Goal: Task Accomplishment & Management: Use online tool/utility

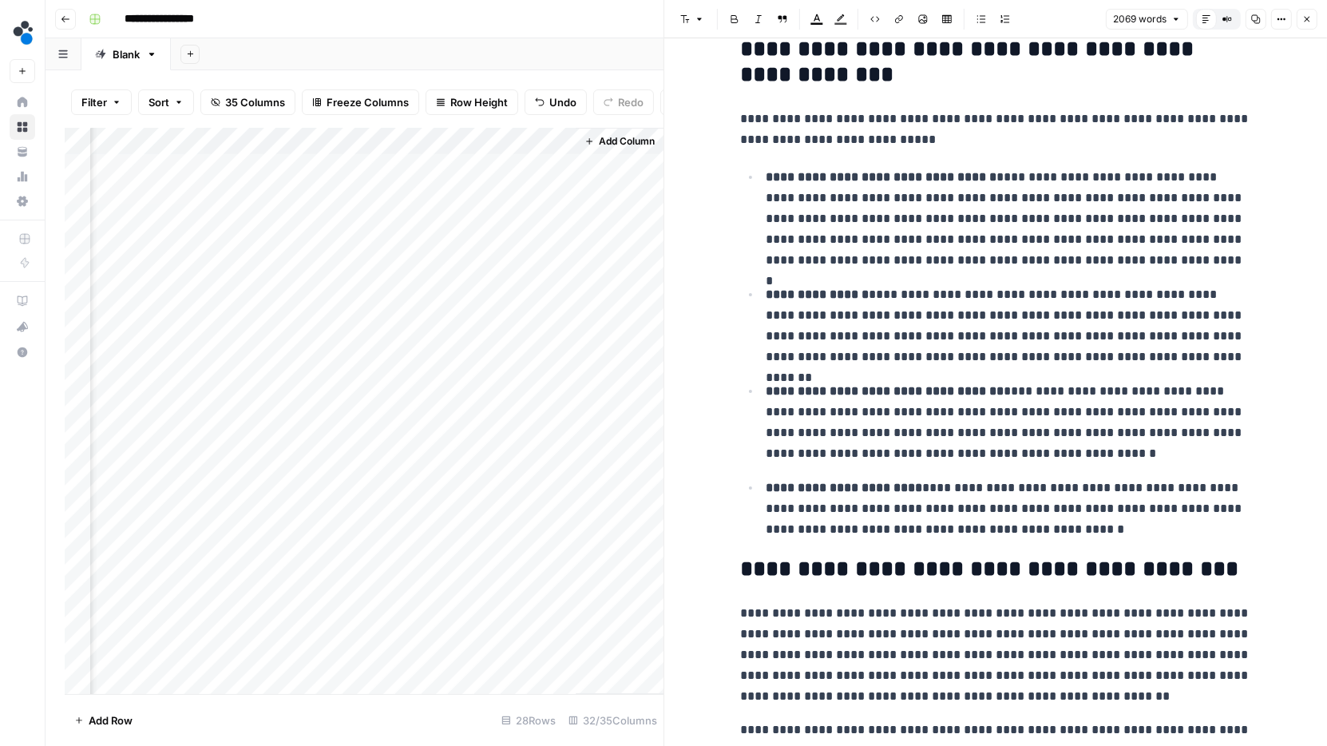
scroll to position [379, 0]
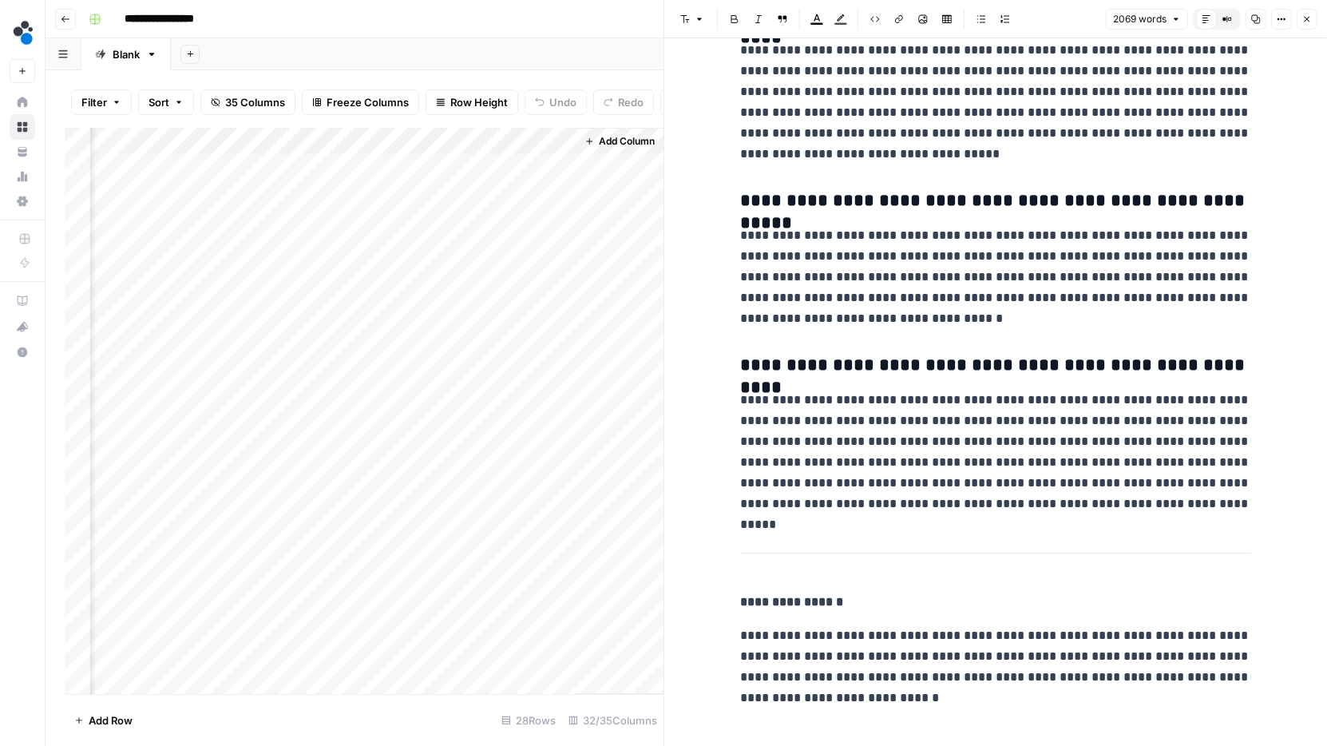
scroll to position [6033, 0]
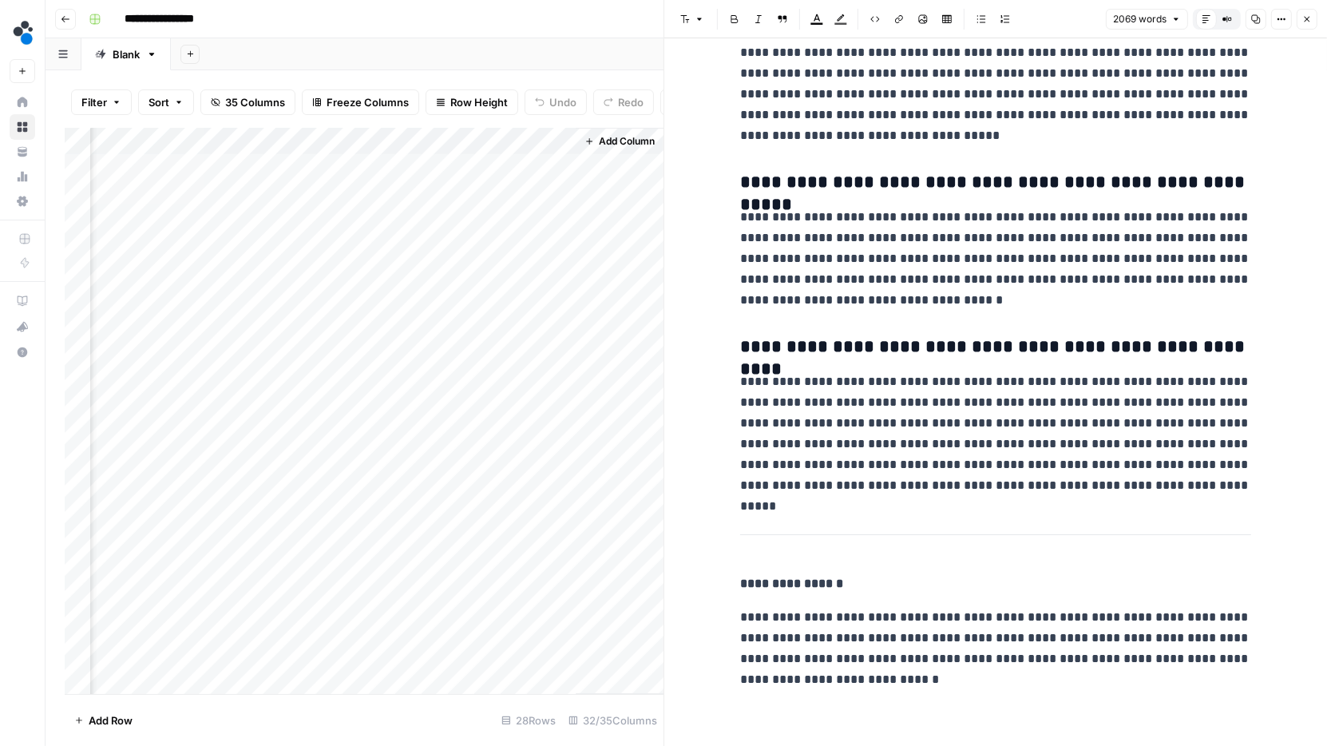
click at [518, 197] on div "Add Column" at bounding box center [364, 411] width 599 height 567
click at [556, 196] on div "Add Column" at bounding box center [364, 411] width 599 height 567
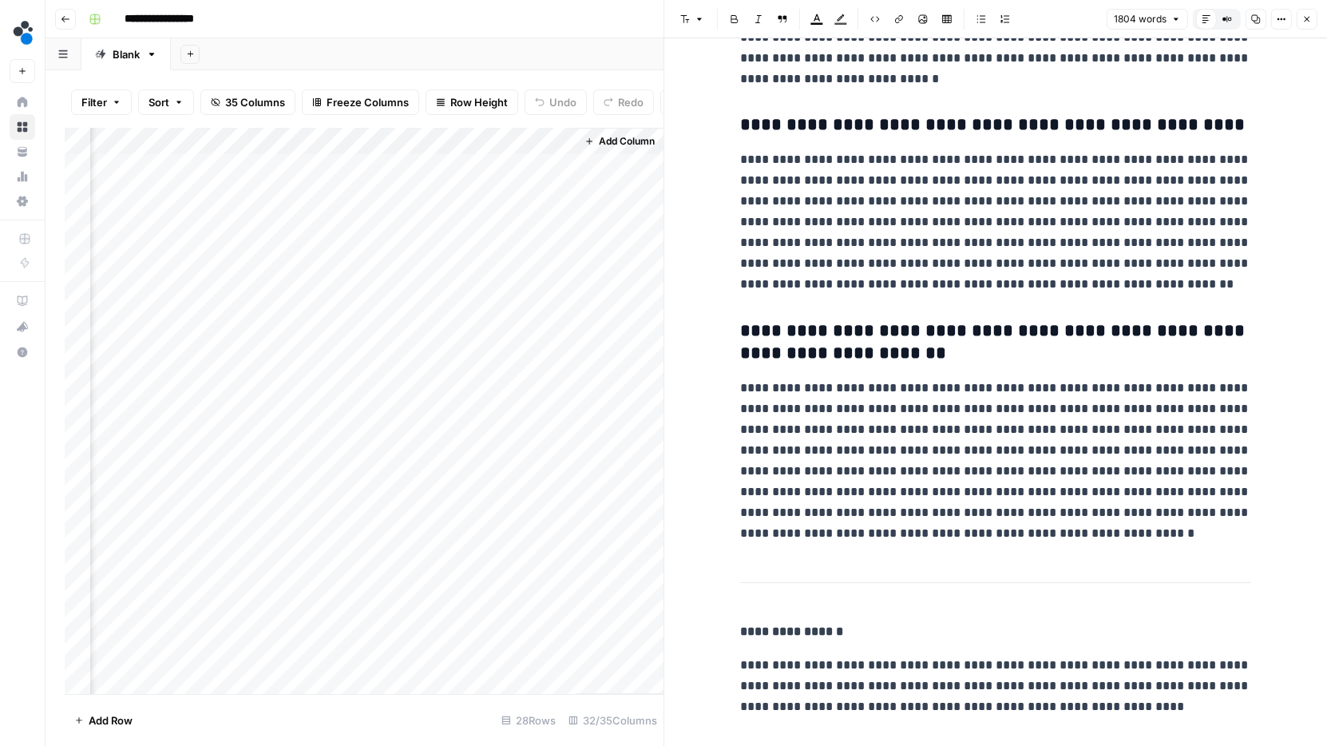
scroll to position [4678, 0]
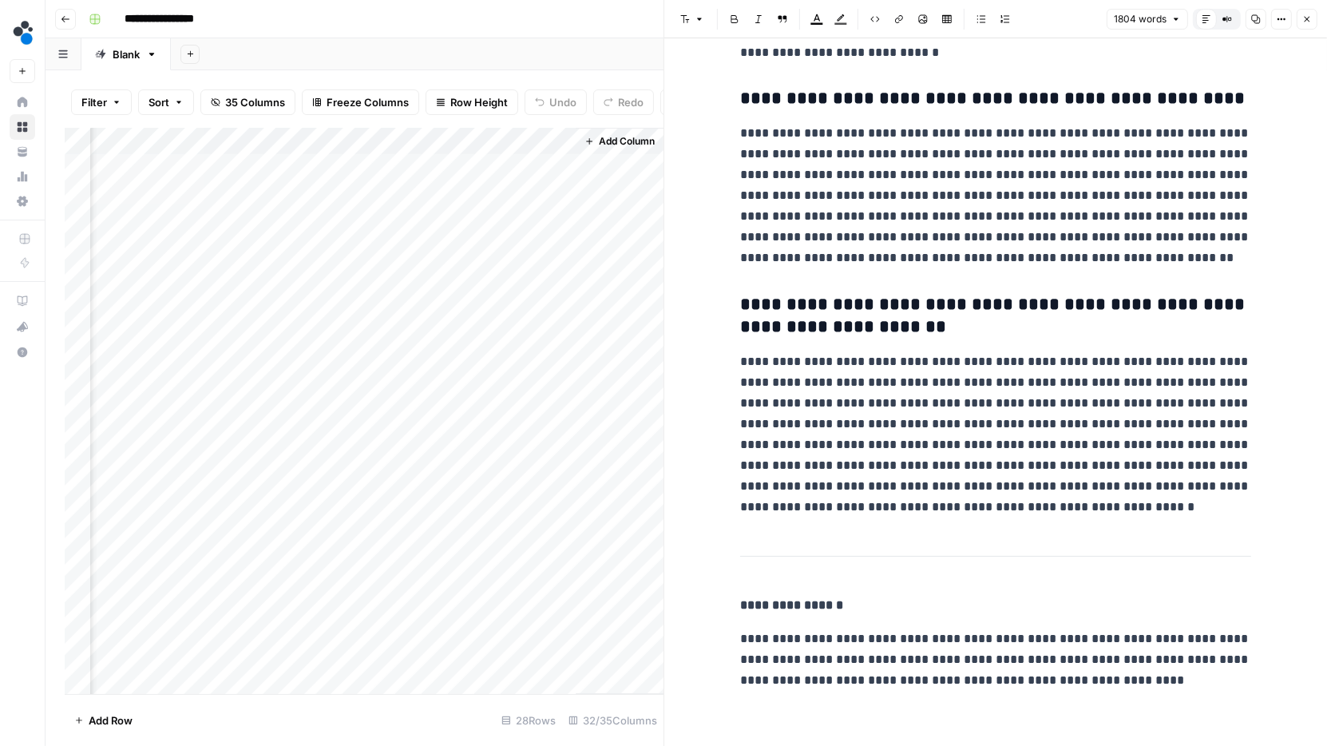
click at [518, 219] on div "Add Column" at bounding box center [364, 411] width 599 height 567
click at [559, 219] on div "Add Column" at bounding box center [364, 411] width 599 height 567
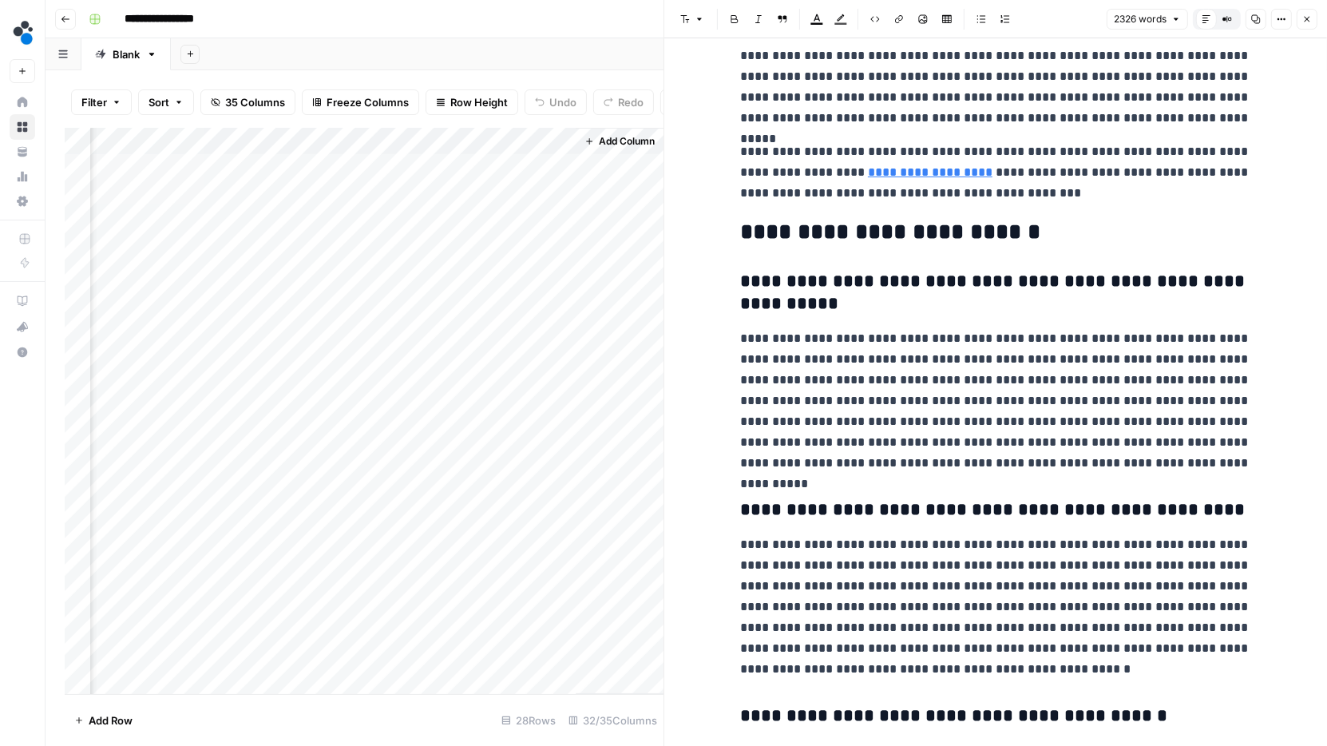
scroll to position [4980, 0]
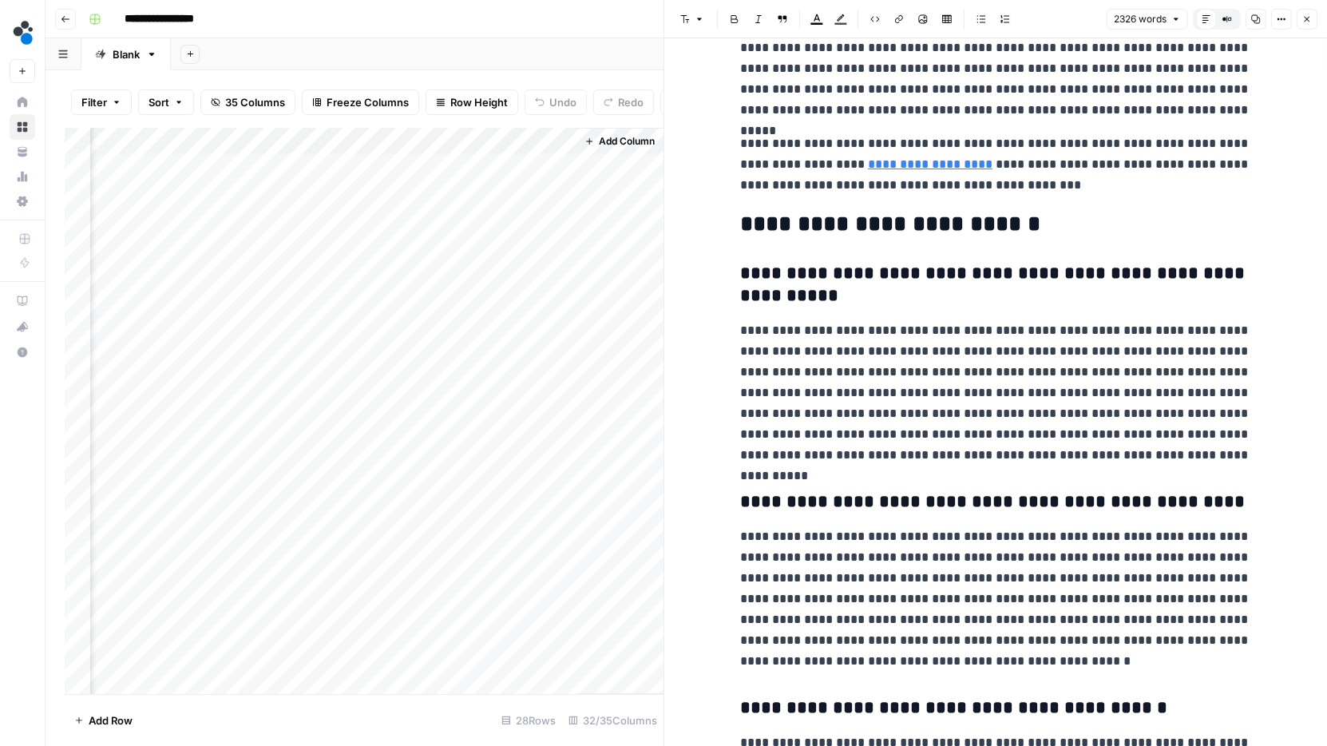
click at [498, 251] on div "Add Column" at bounding box center [364, 411] width 599 height 567
click at [559, 251] on div "Add Column" at bounding box center [364, 411] width 599 height 567
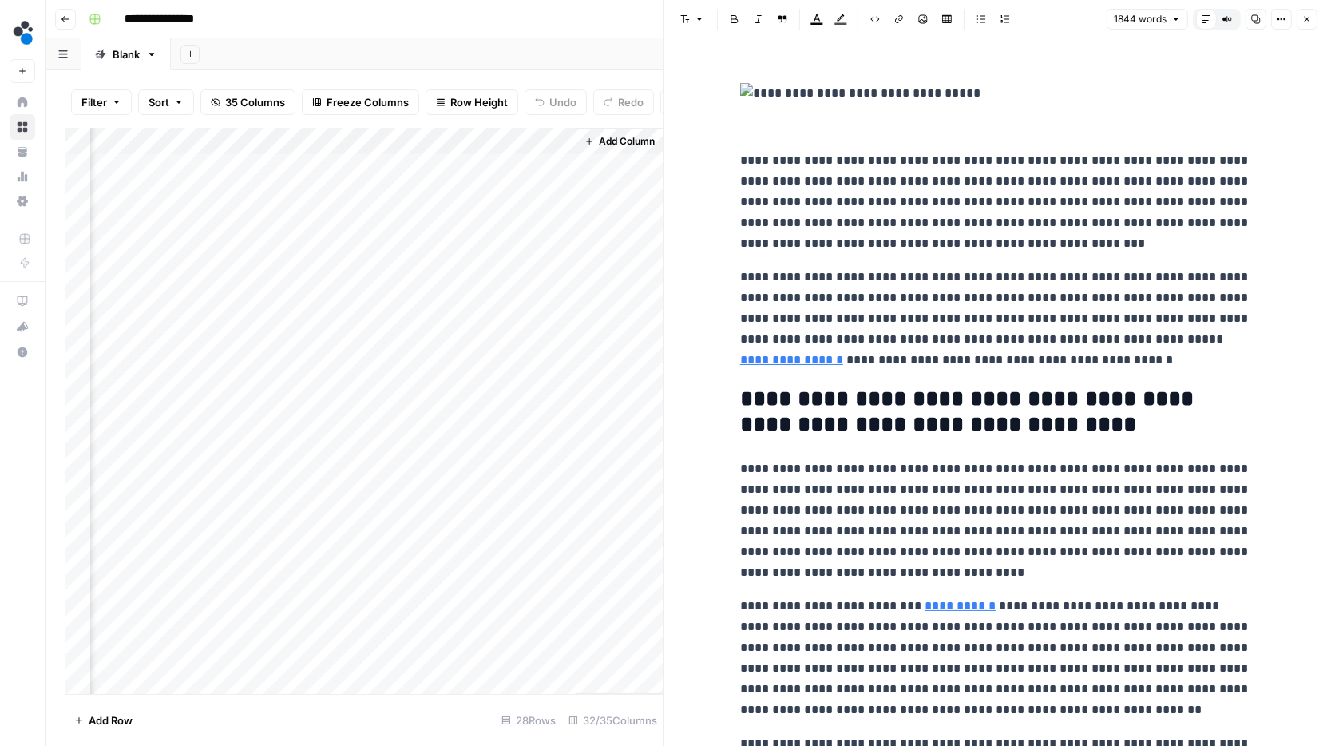
click at [1260, 18] on icon "button" at bounding box center [1256, 19] width 10 height 10
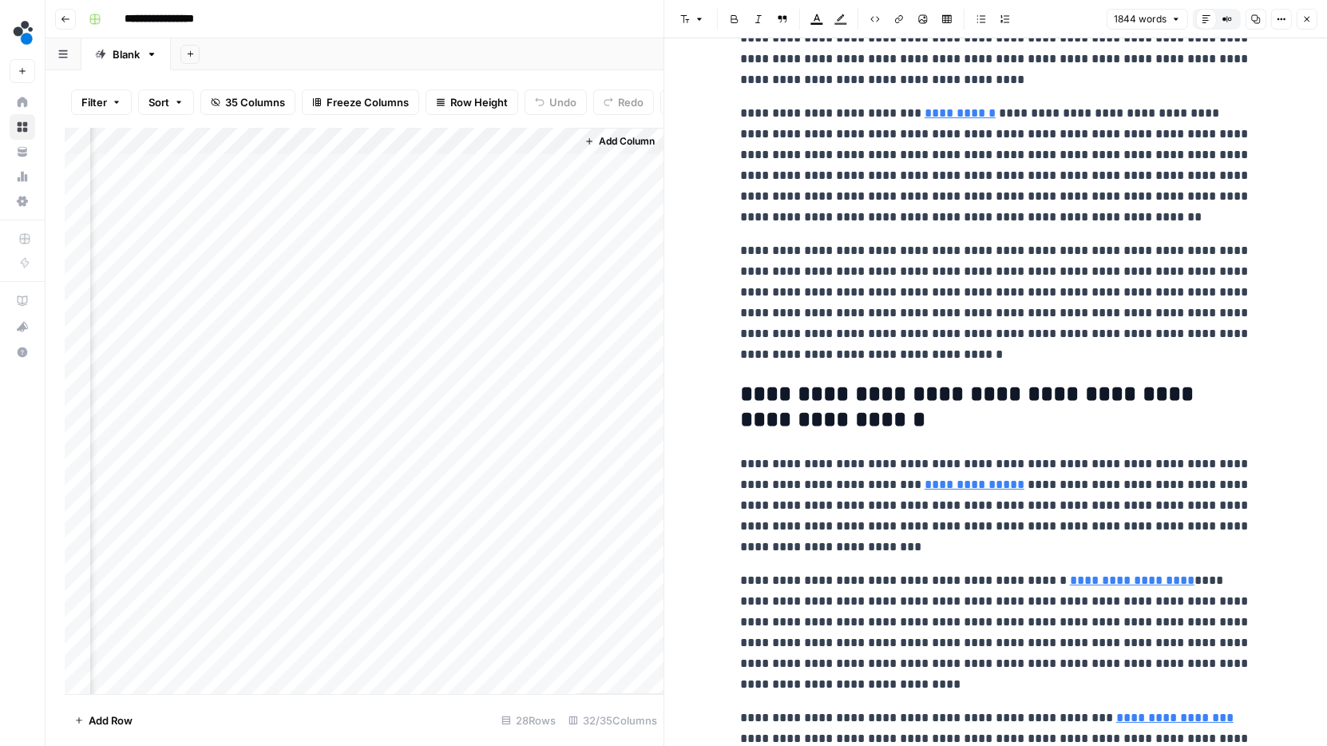
scroll to position [465, 0]
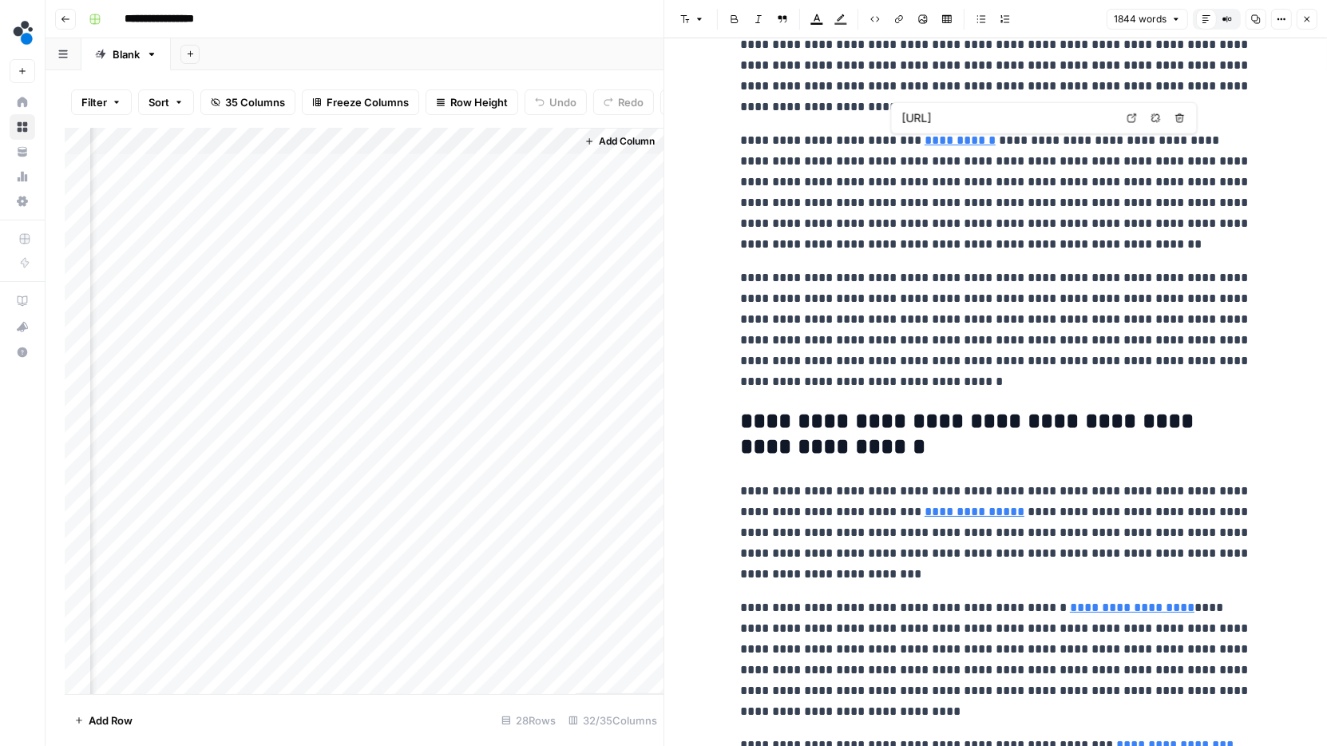
click at [951, 143] on link "**********" at bounding box center [959, 140] width 71 height 12
click at [1130, 115] on icon at bounding box center [1132, 118] width 10 height 10
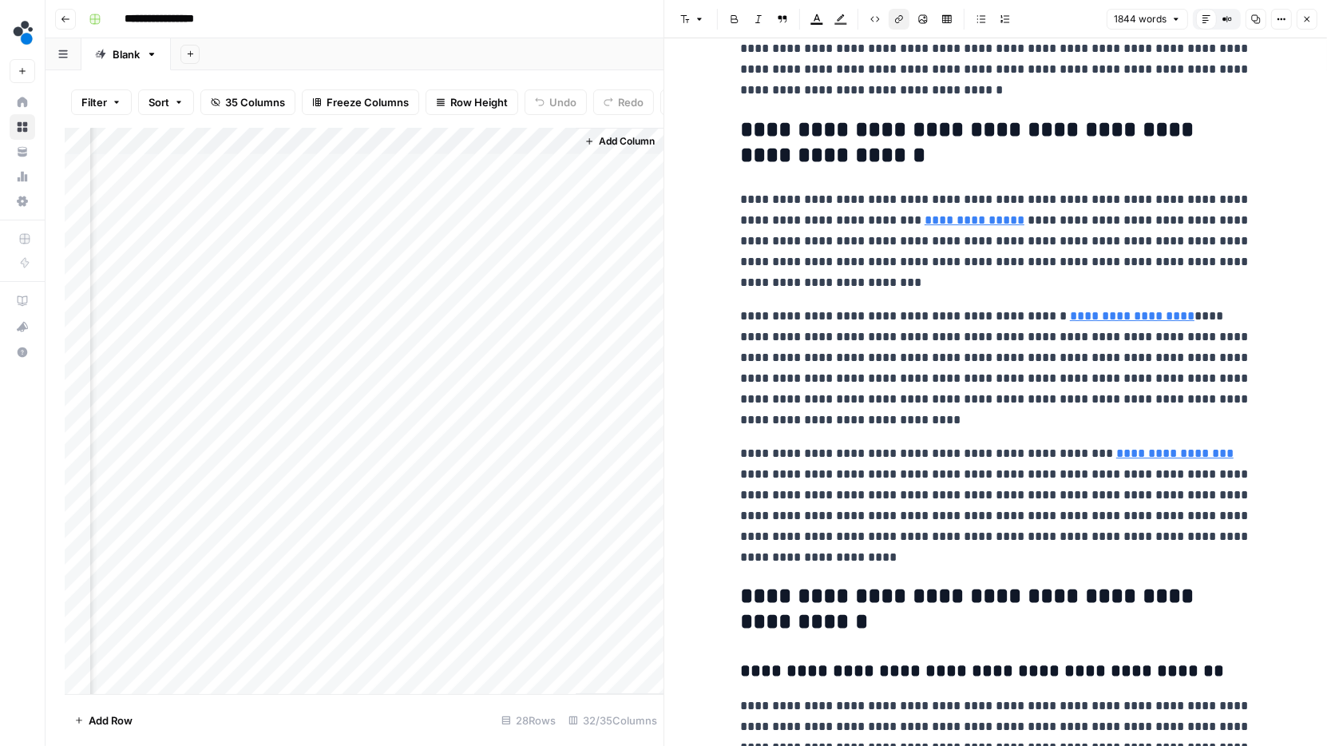
scroll to position [774, 0]
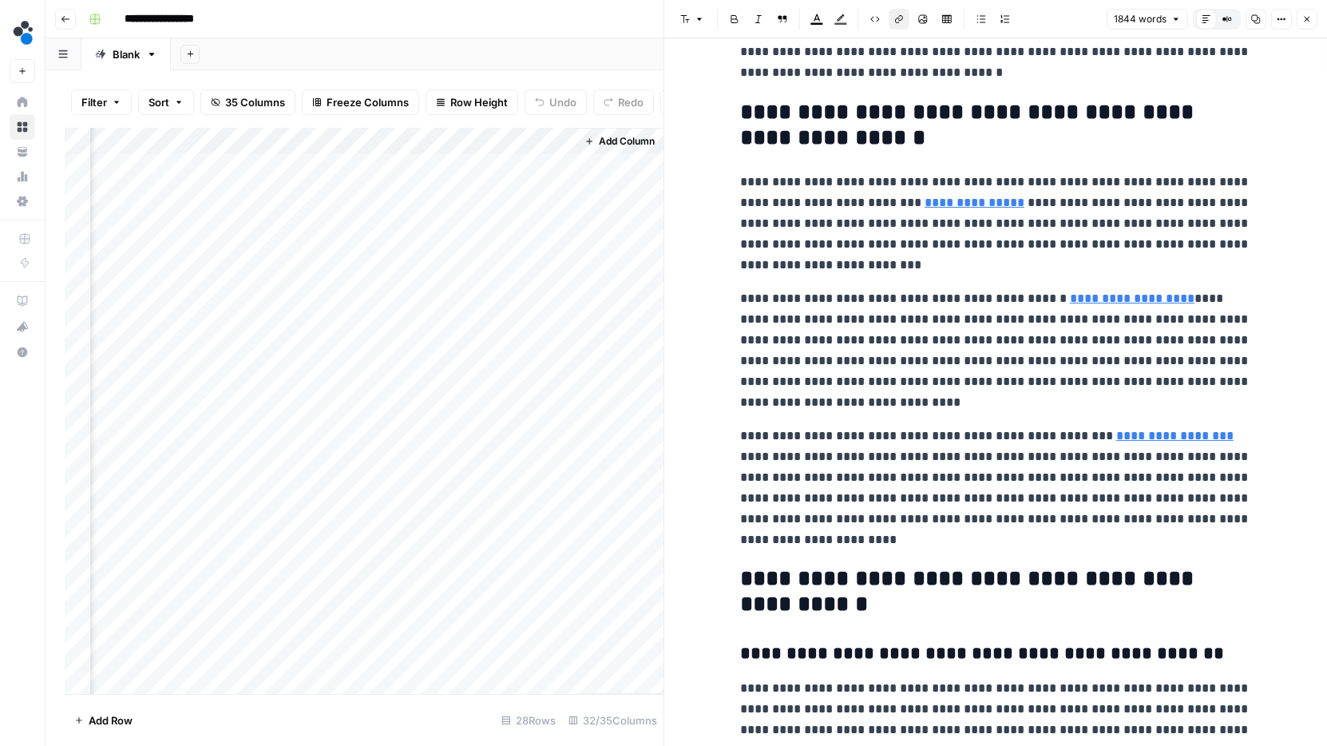
click at [935, 201] on link "**********" at bounding box center [974, 202] width 100 height 12
click at [933, 204] on link "**********" at bounding box center [974, 202] width 100 height 12
click at [991, 232] on p "**********" at bounding box center [995, 224] width 511 height 104
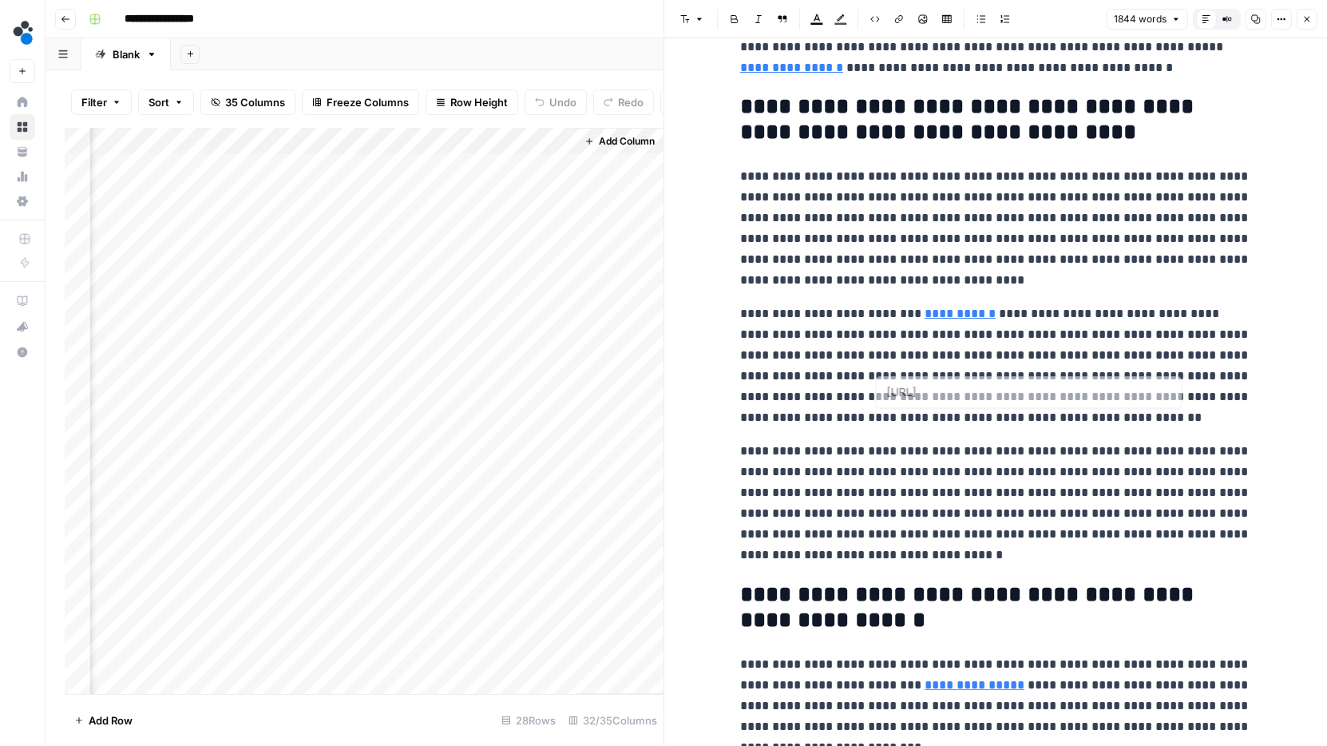
scroll to position [0, 0]
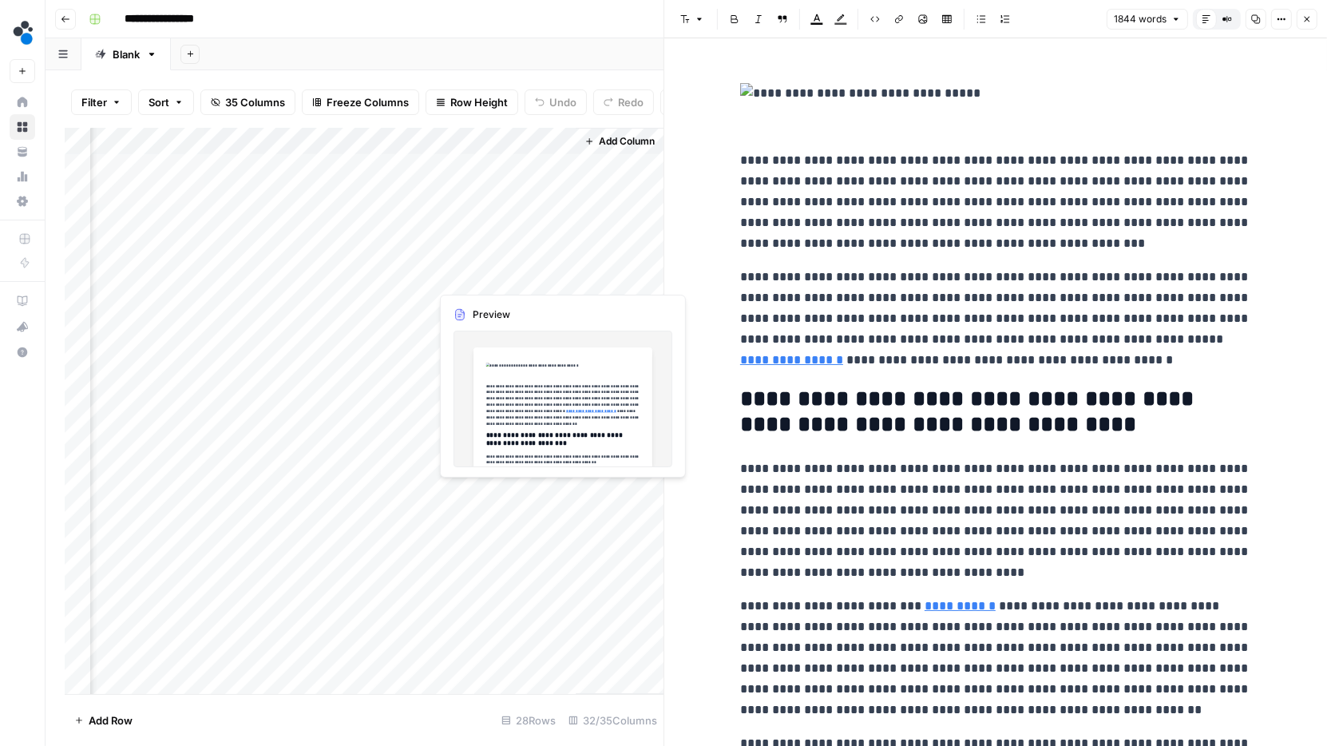
click at [481, 277] on div "Add Column" at bounding box center [364, 411] width 599 height 567
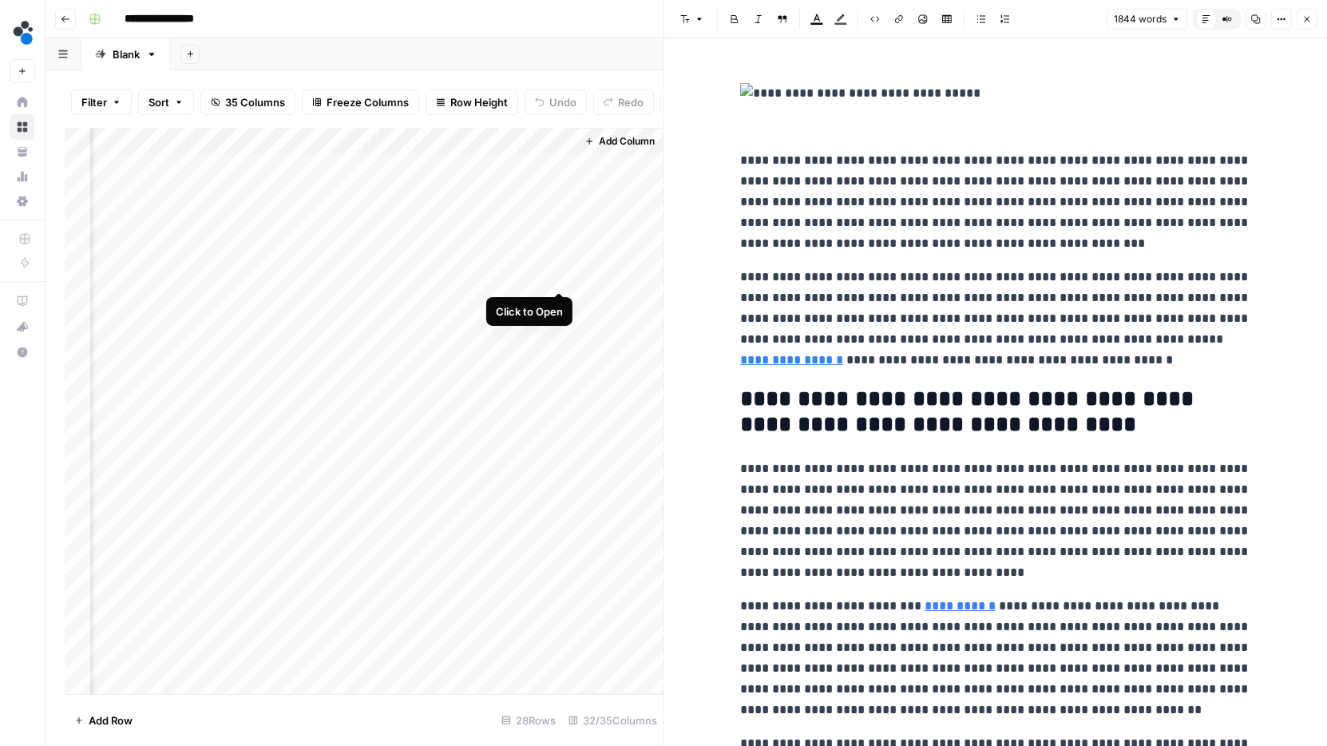
click at [557, 273] on div "Add Column" at bounding box center [364, 411] width 599 height 567
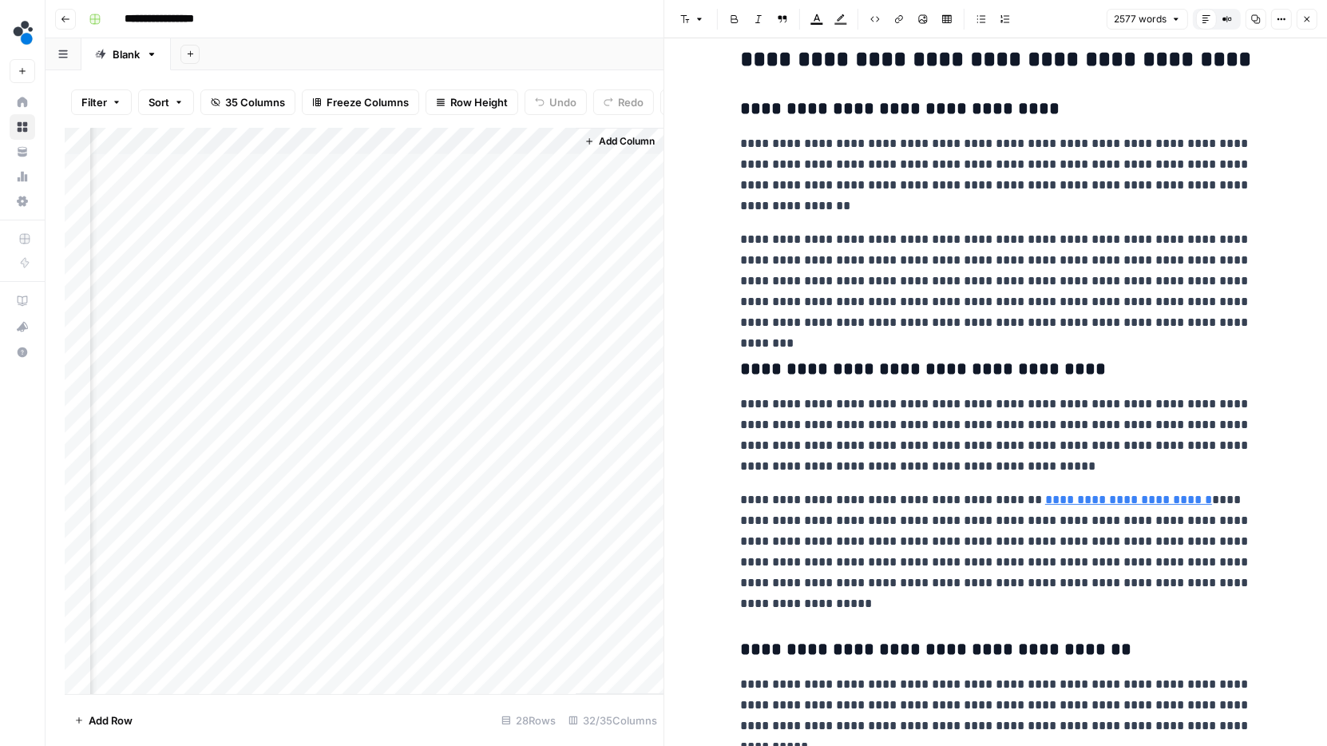
scroll to position [2221, 0]
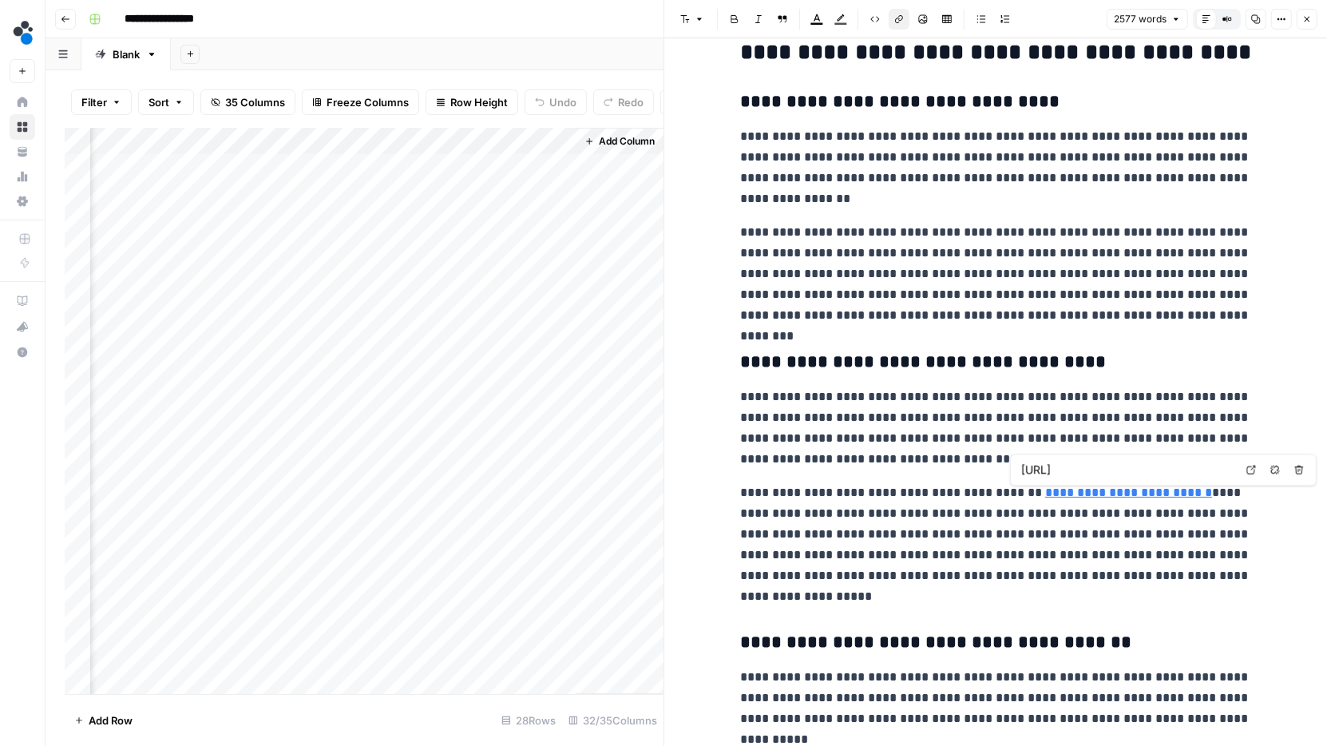
click at [1070, 491] on link "**********" at bounding box center [1128, 492] width 167 height 12
click at [1099, 354] on h3 "**********" at bounding box center [995, 362] width 511 height 22
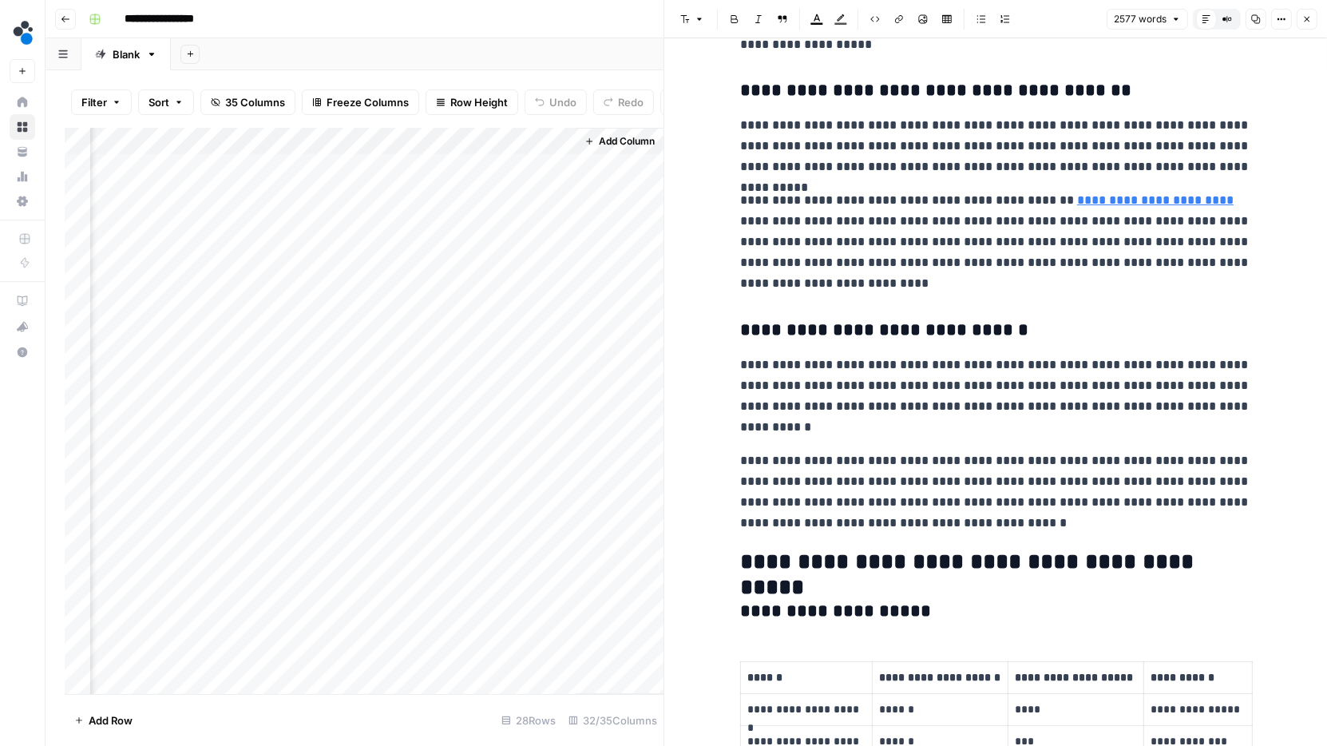
scroll to position [2768, 0]
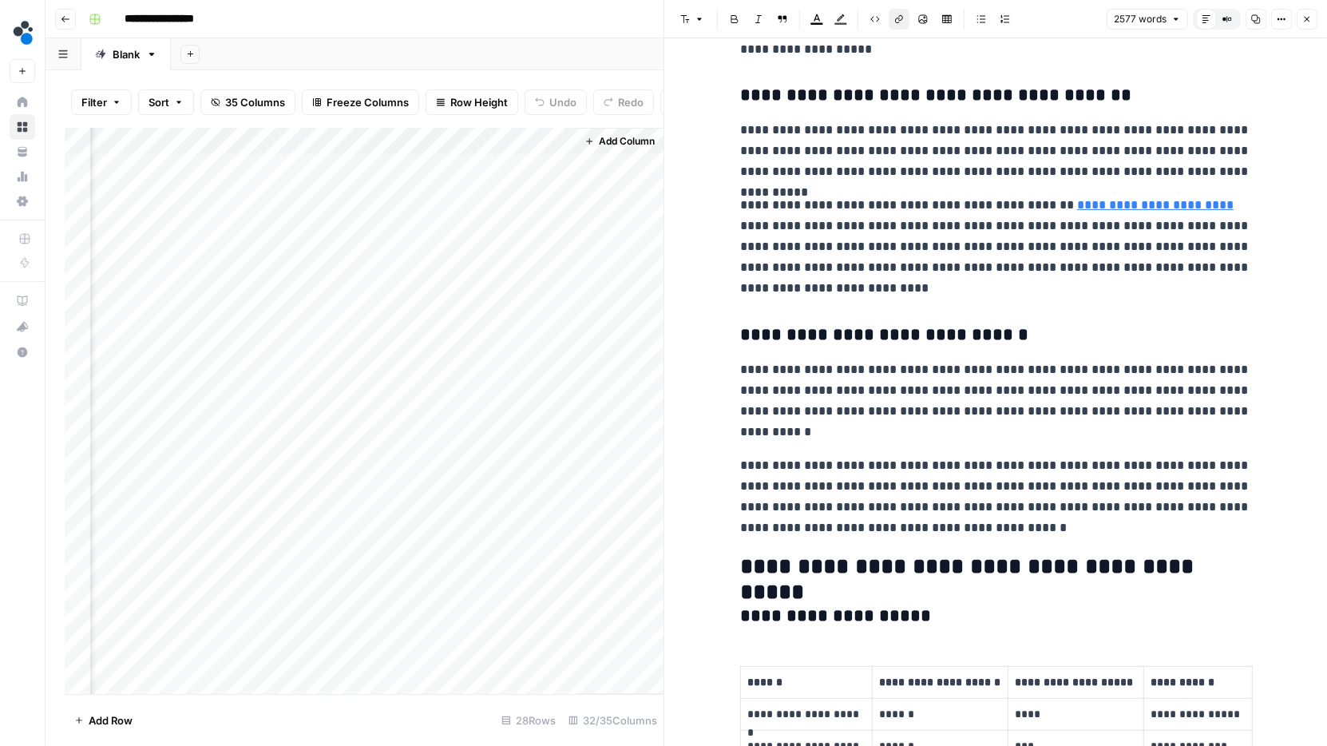
click at [1136, 210] on link "**********" at bounding box center [1155, 205] width 156 height 12
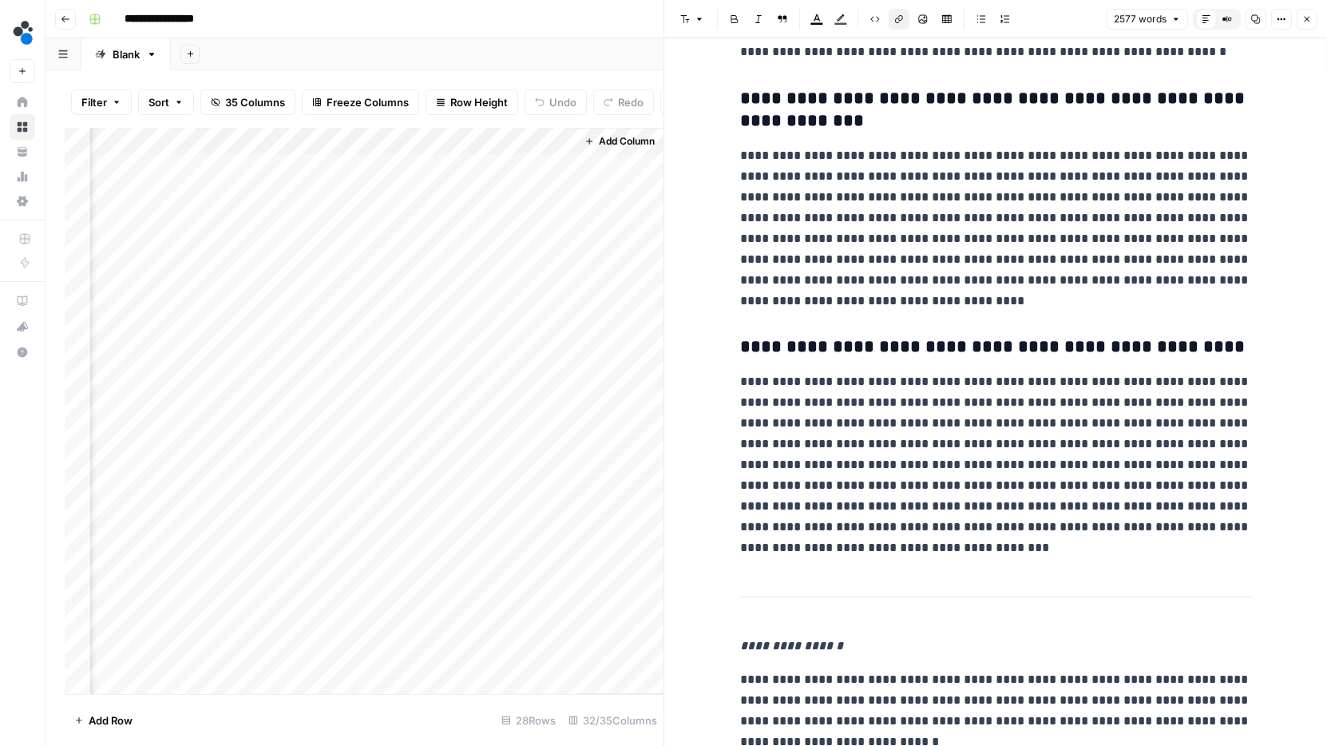
scroll to position [7914, 0]
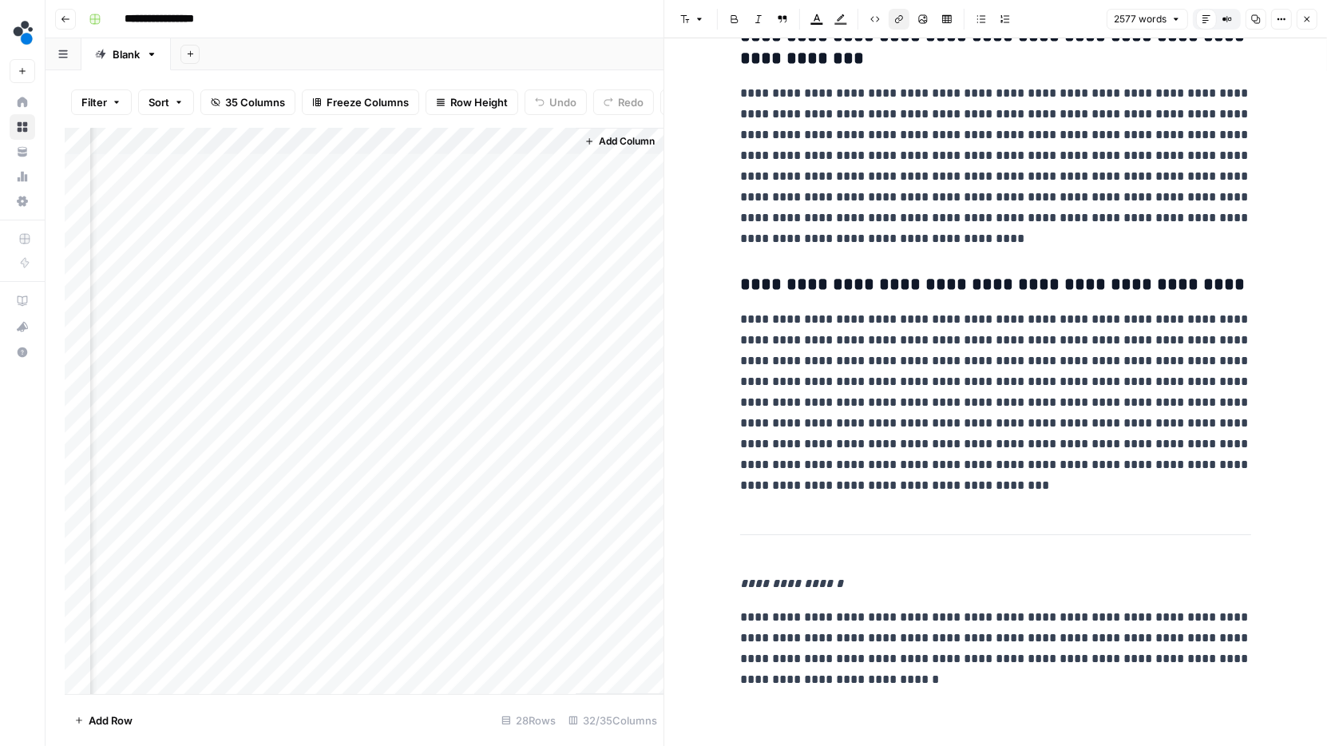
click at [493, 249] on div "Add Column" at bounding box center [364, 411] width 599 height 567
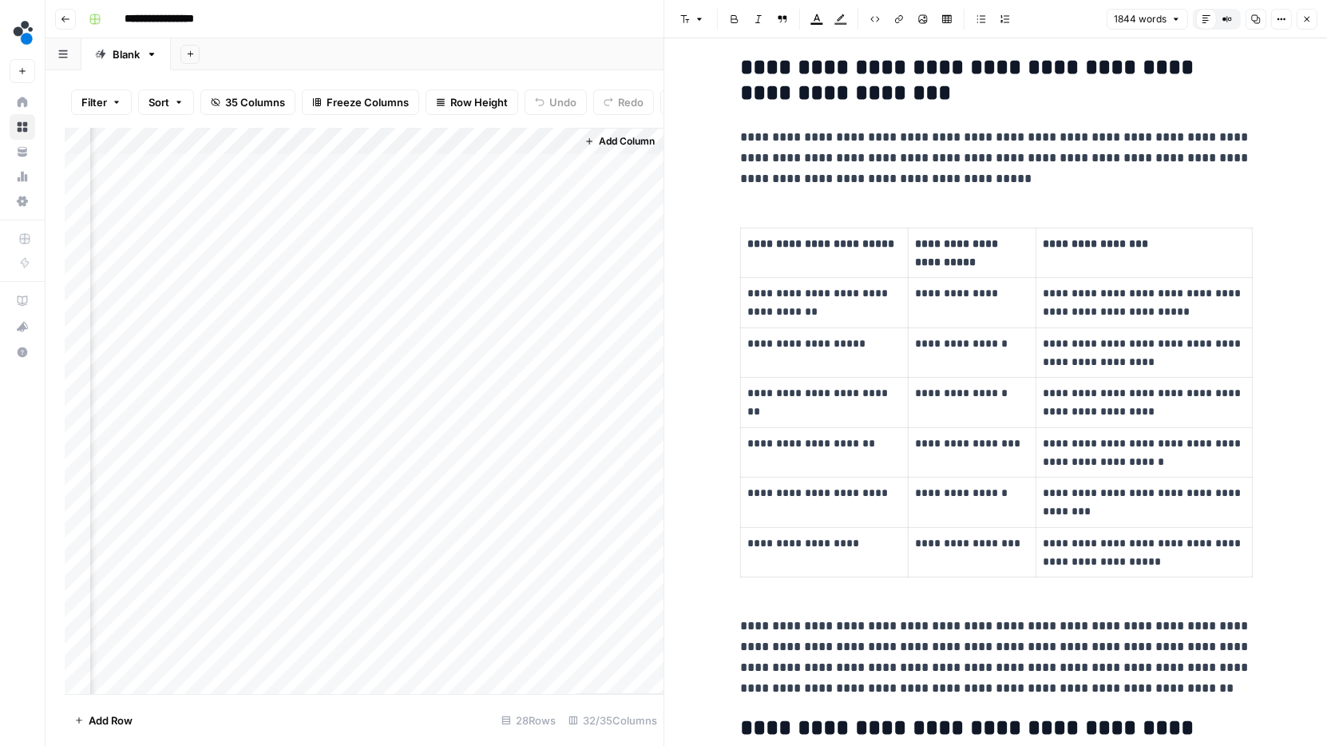
scroll to position [3173, 0]
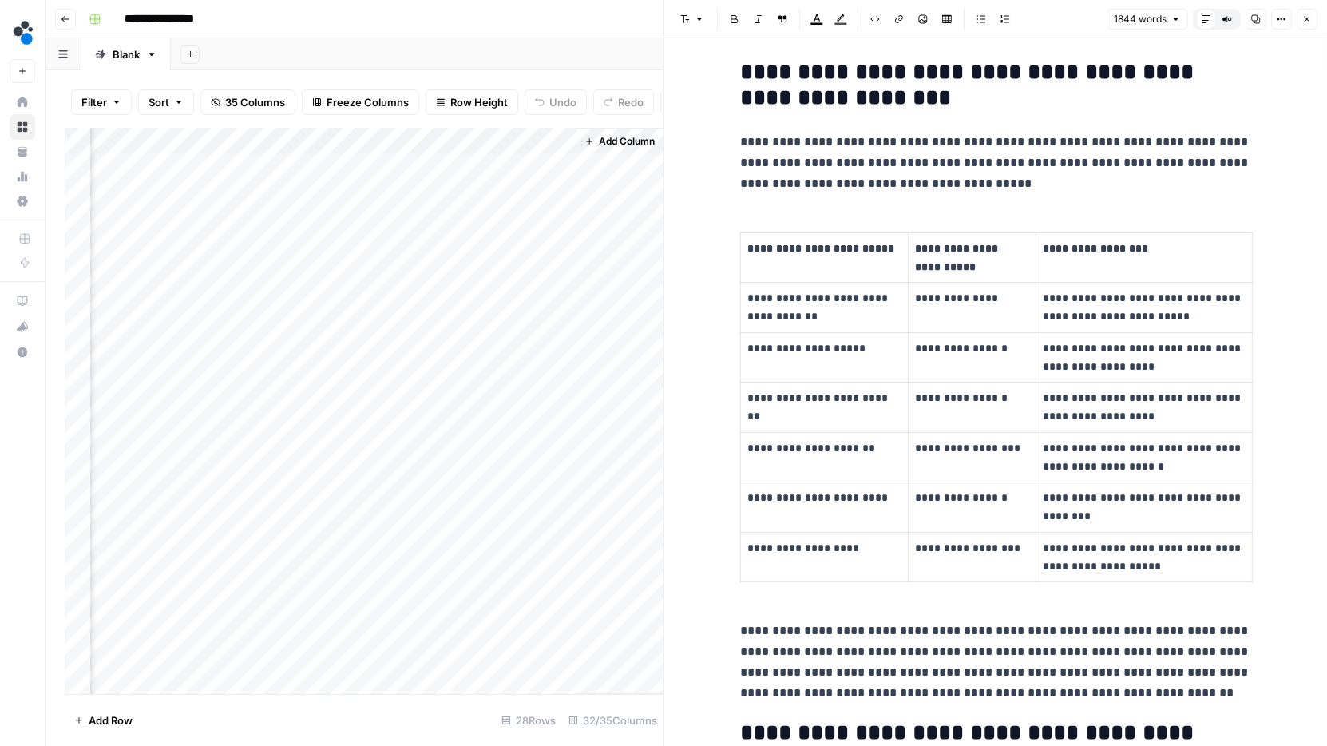
click at [501, 222] on div "Add Column" at bounding box center [364, 411] width 599 height 567
click at [560, 224] on div "Add Column" at bounding box center [364, 411] width 599 height 567
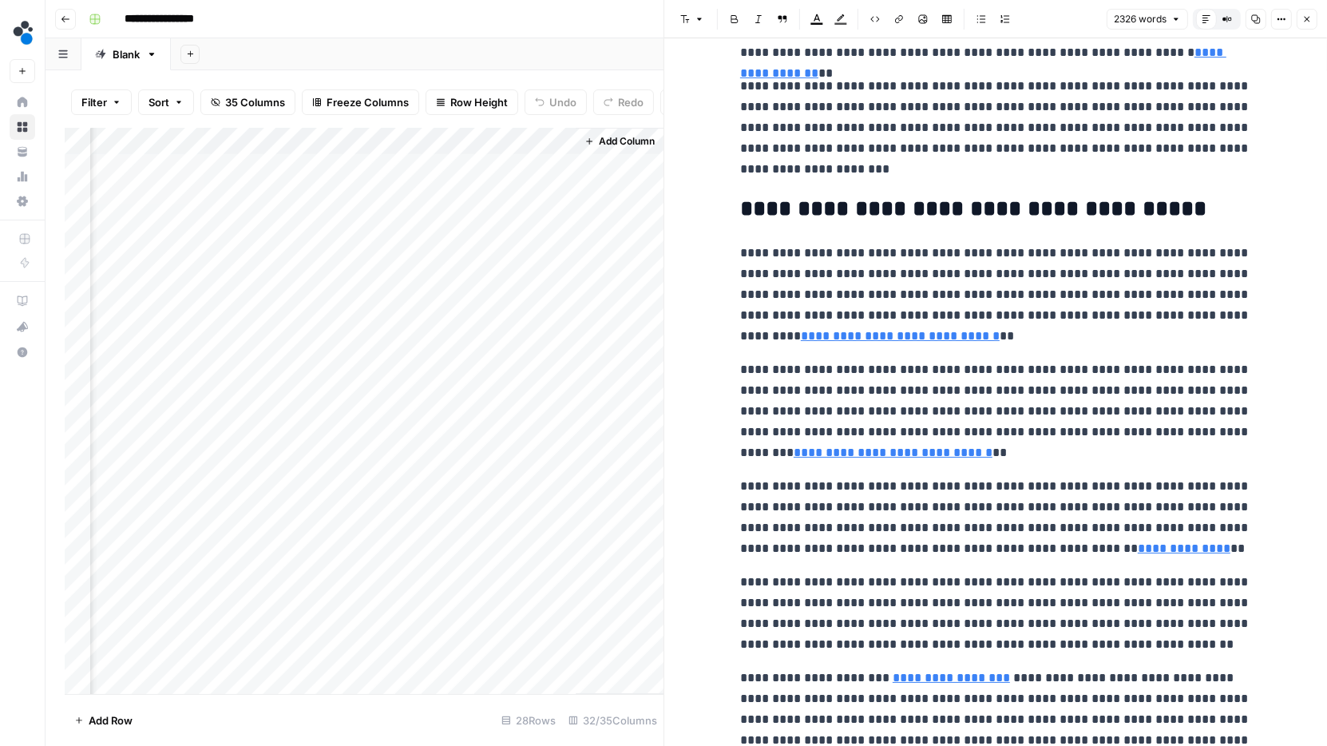
scroll to position [4085, 0]
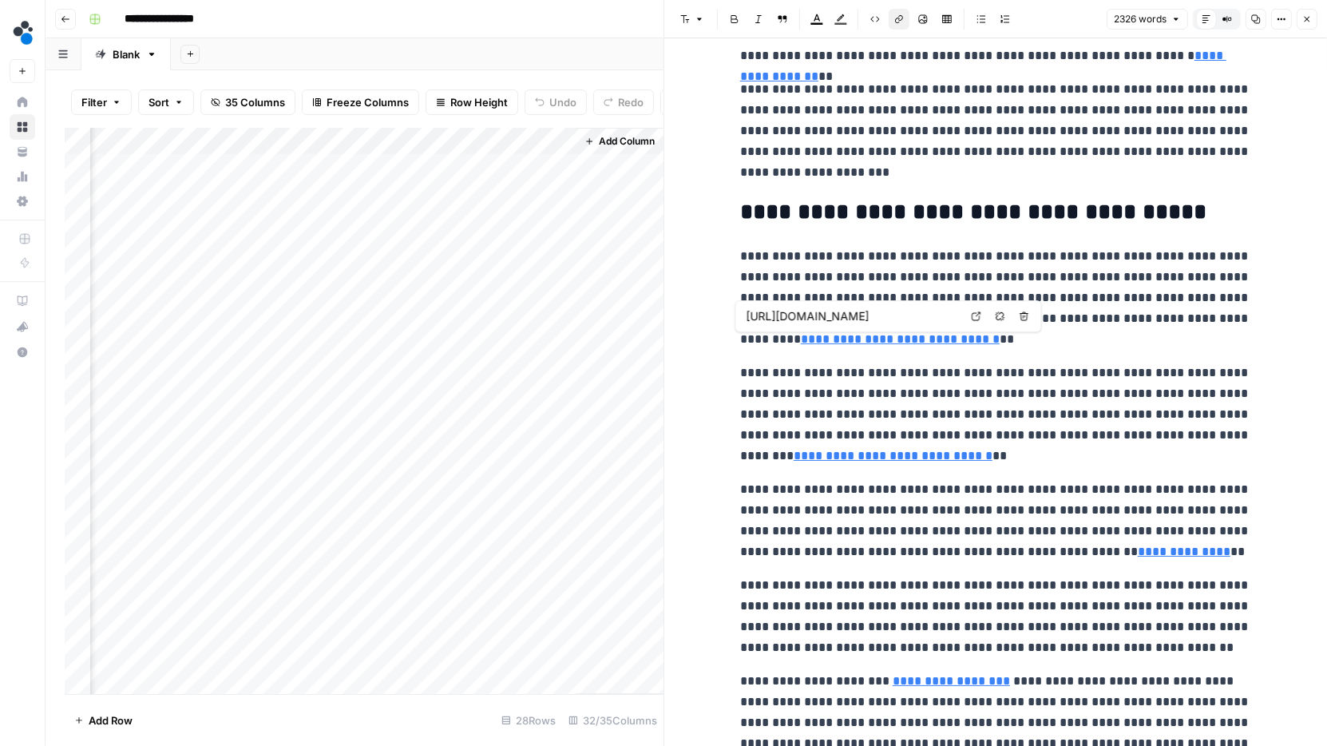
click at [913, 339] on link "**********" at bounding box center [900, 339] width 199 height 12
click at [901, 456] on link "**********" at bounding box center [893, 455] width 199 height 12
click at [1196, 394] on p "**********" at bounding box center [995, 414] width 511 height 104
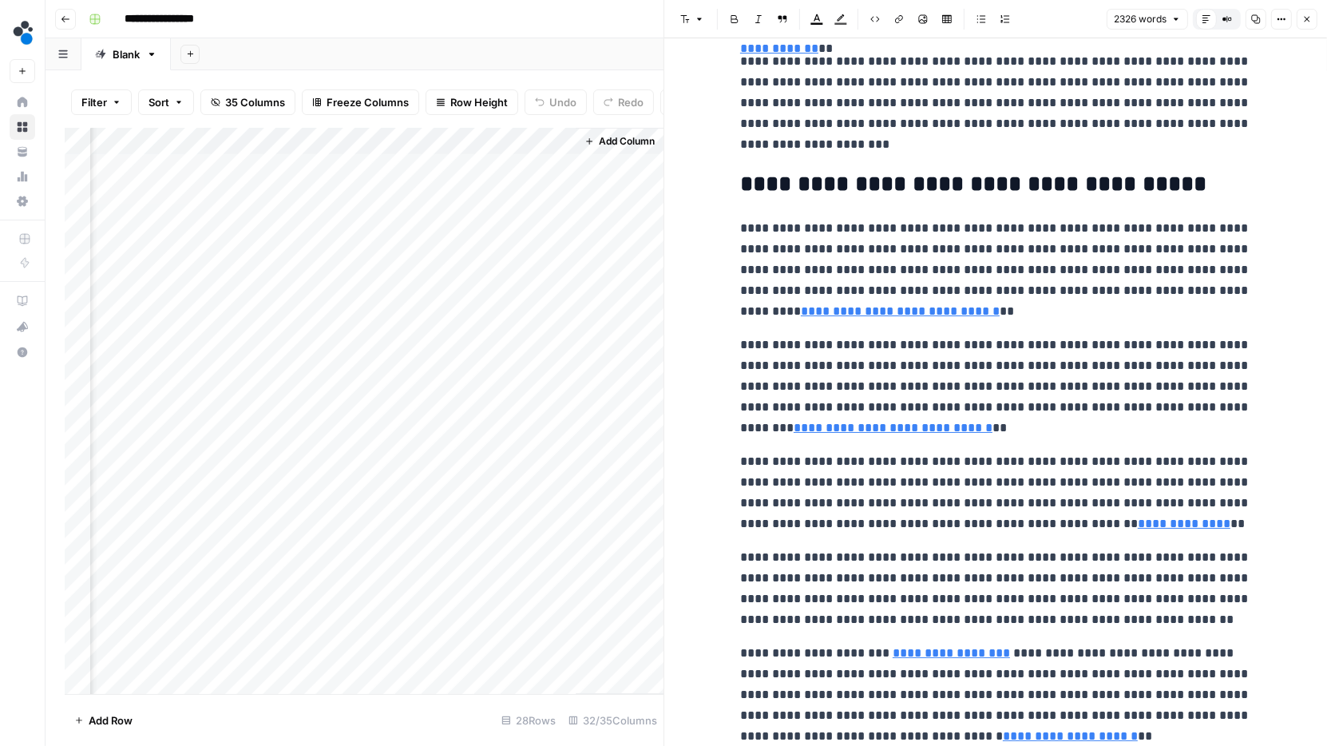
scroll to position [4124, 0]
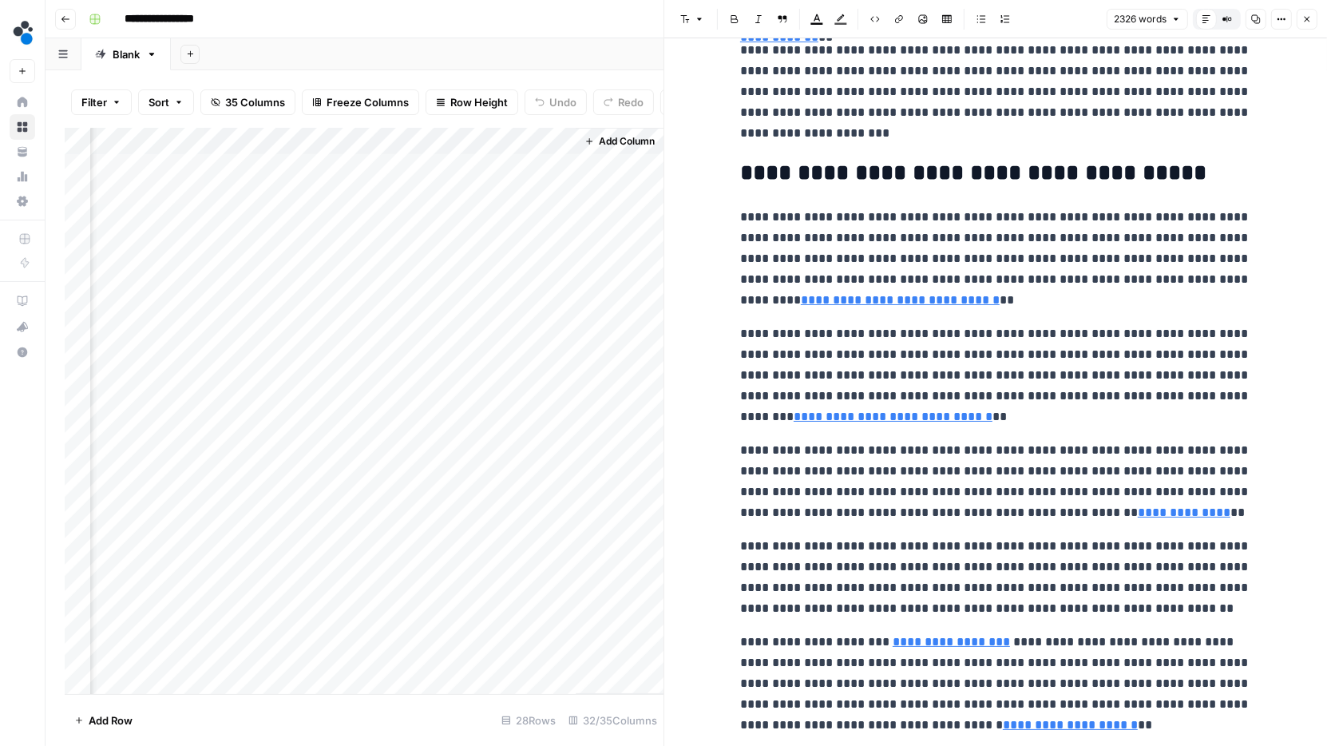
click at [1035, 730] on link "**********" at bounding box center [1070, 725] width 135 height 12
click at [1047, 723] on link "**********" at bounding box center [1070, 725] width 135 height 12
click at [1227, 705] on icon at bounding box center [1229, 702] width 9 height 9
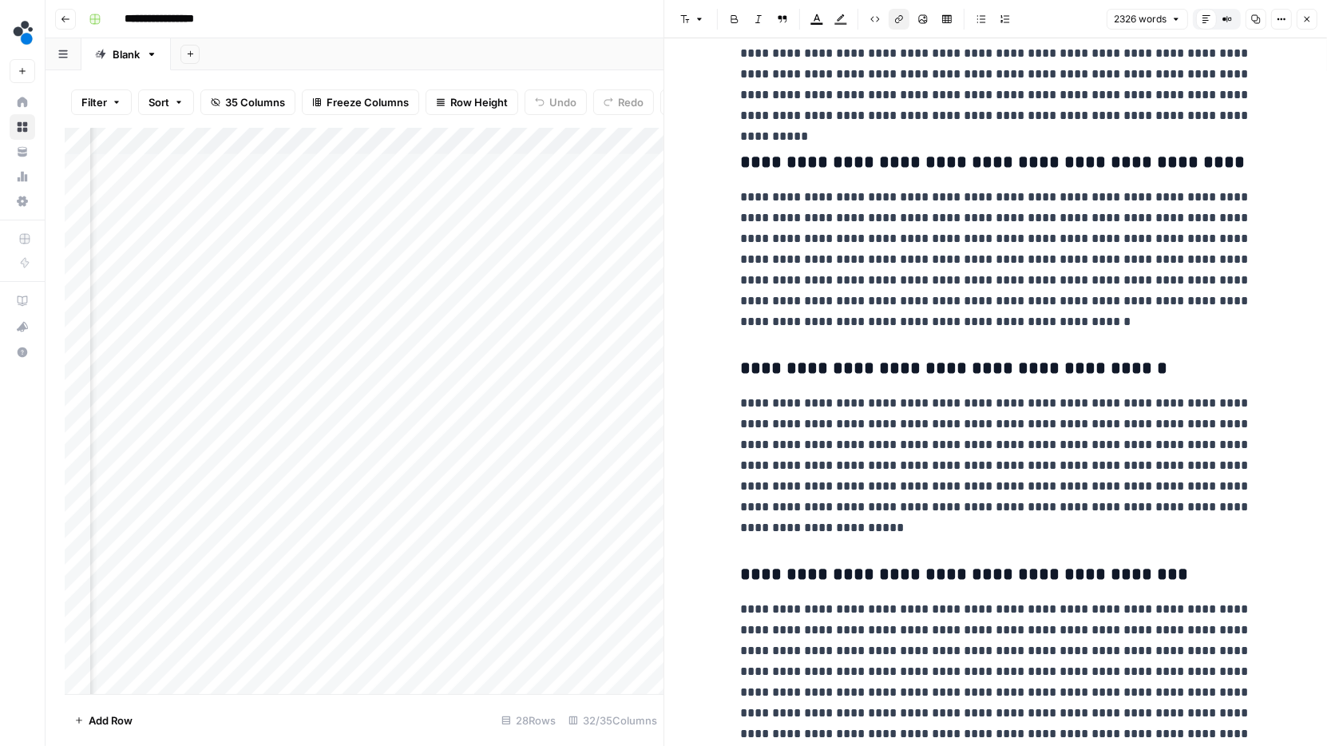
scroll to position [0, 3721]
click at [317, 170] on div "Add Column" at bounding box center [364, 411] width 599 height 567
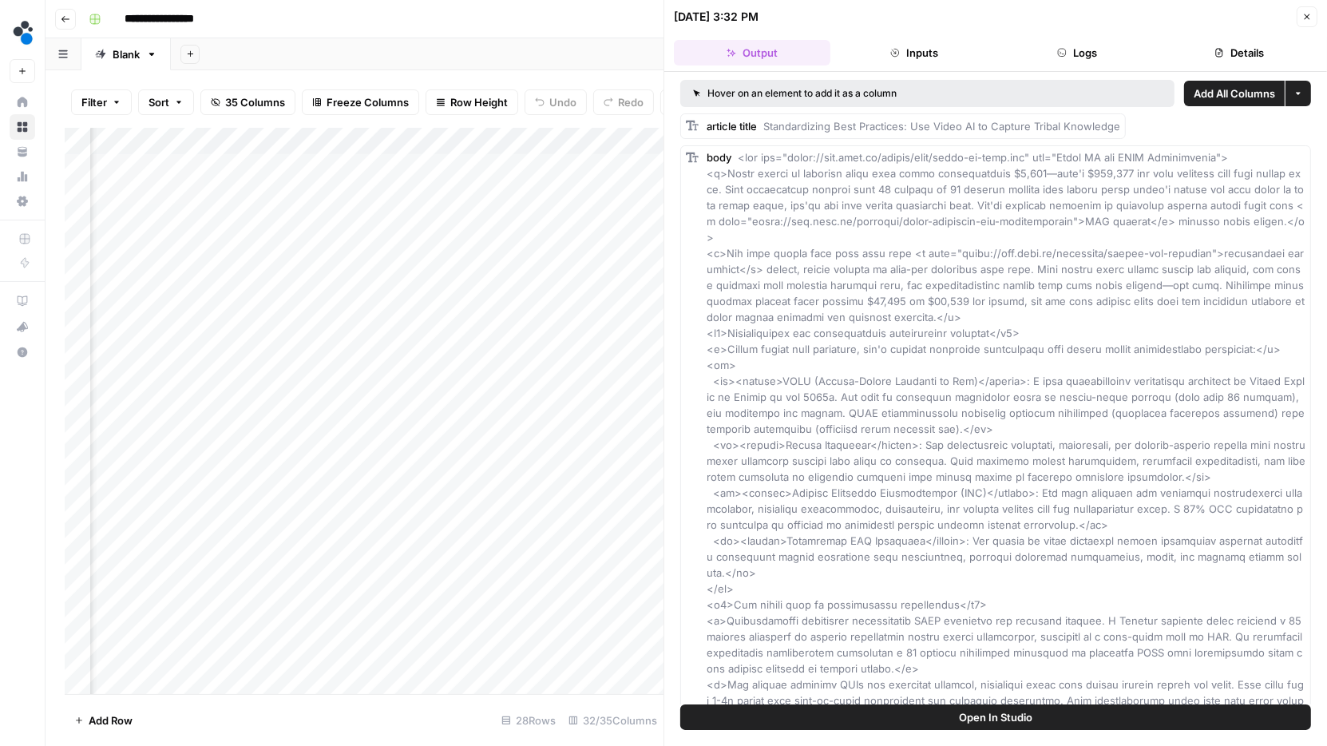
click at [1240, 49] on button "Details" at bounding box center [1240, 53] width 156 height 26
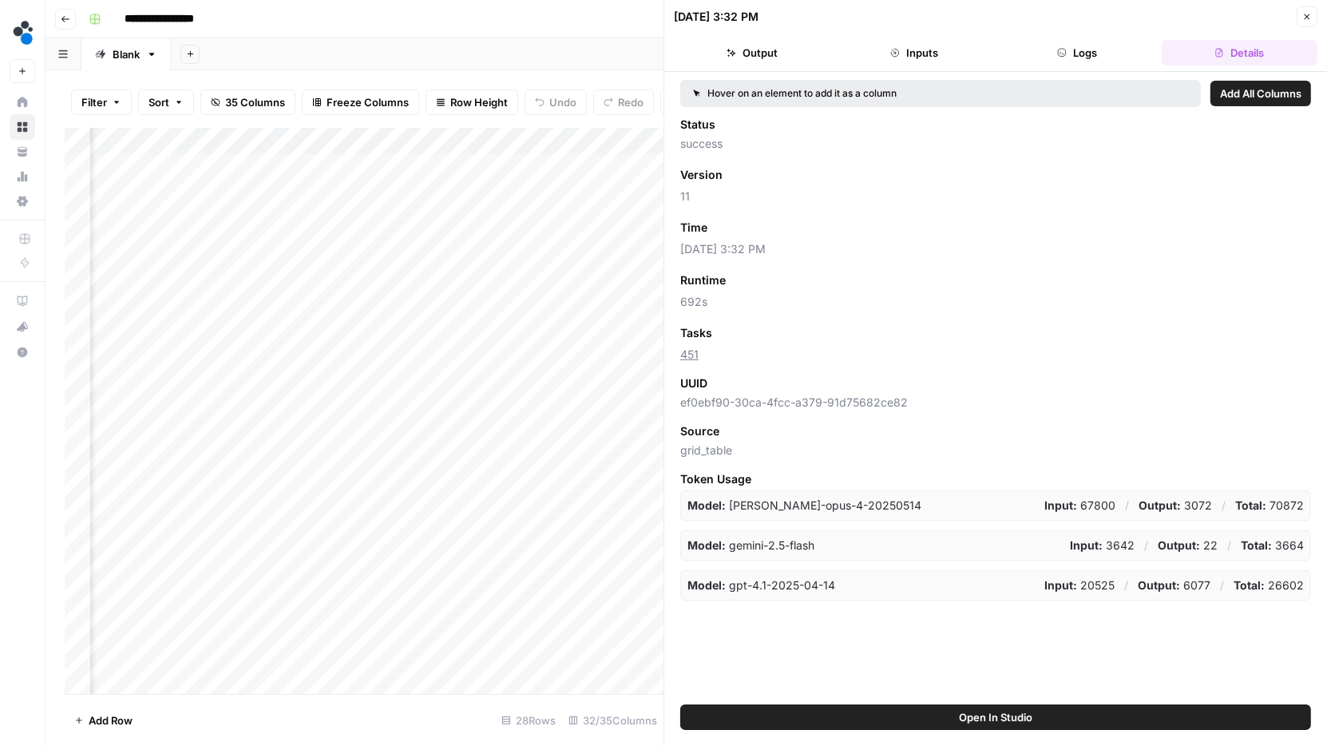
click at [1083, 47] on button "Logs" at bounding box center [1077, 53] width 156 height 26
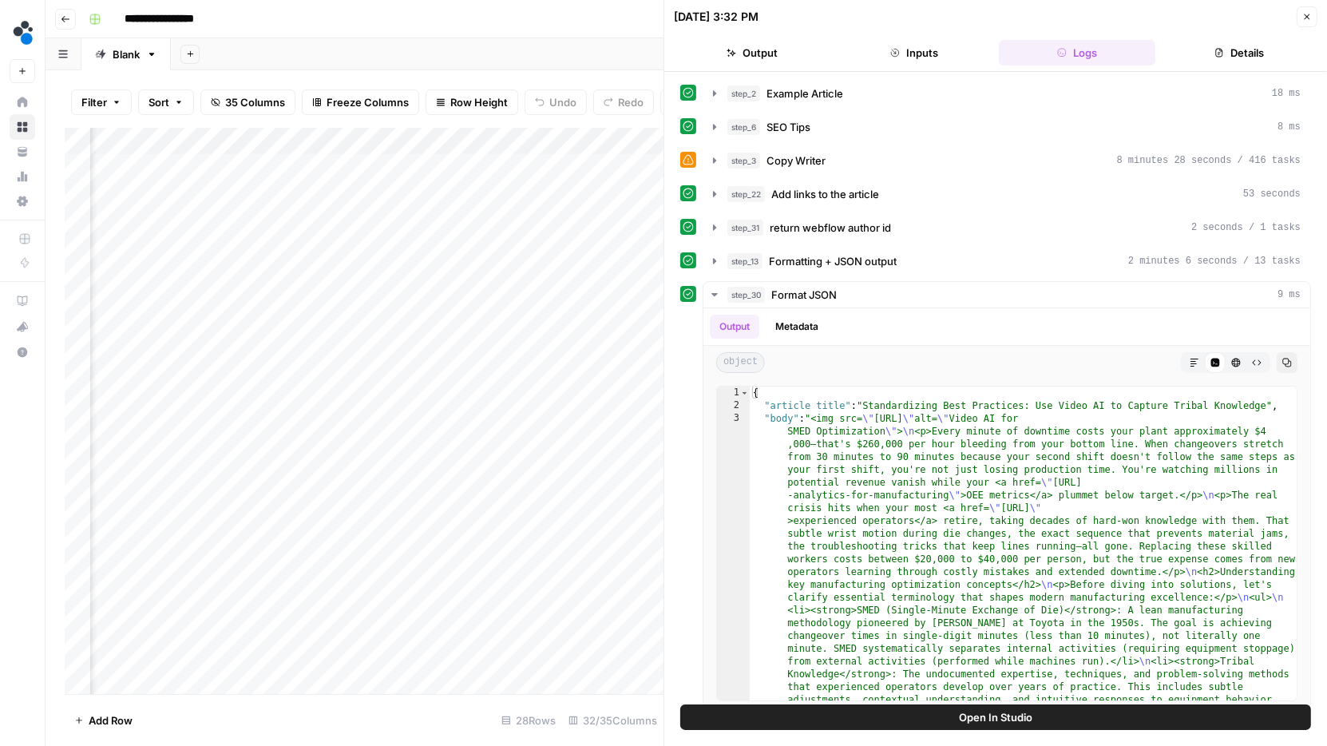
drag, startPoint x: 1217, startPoint y: 42, endPoint x: 1152, endPoint y: 53, distance: 66.4
click at [1152, 53] on ul "Output Inputs Logs Details" at bounding box center [995, 53] width 643 height 26
click at [713, 157] on icon "button" at bounding box center [714, 160] width 3 height 6
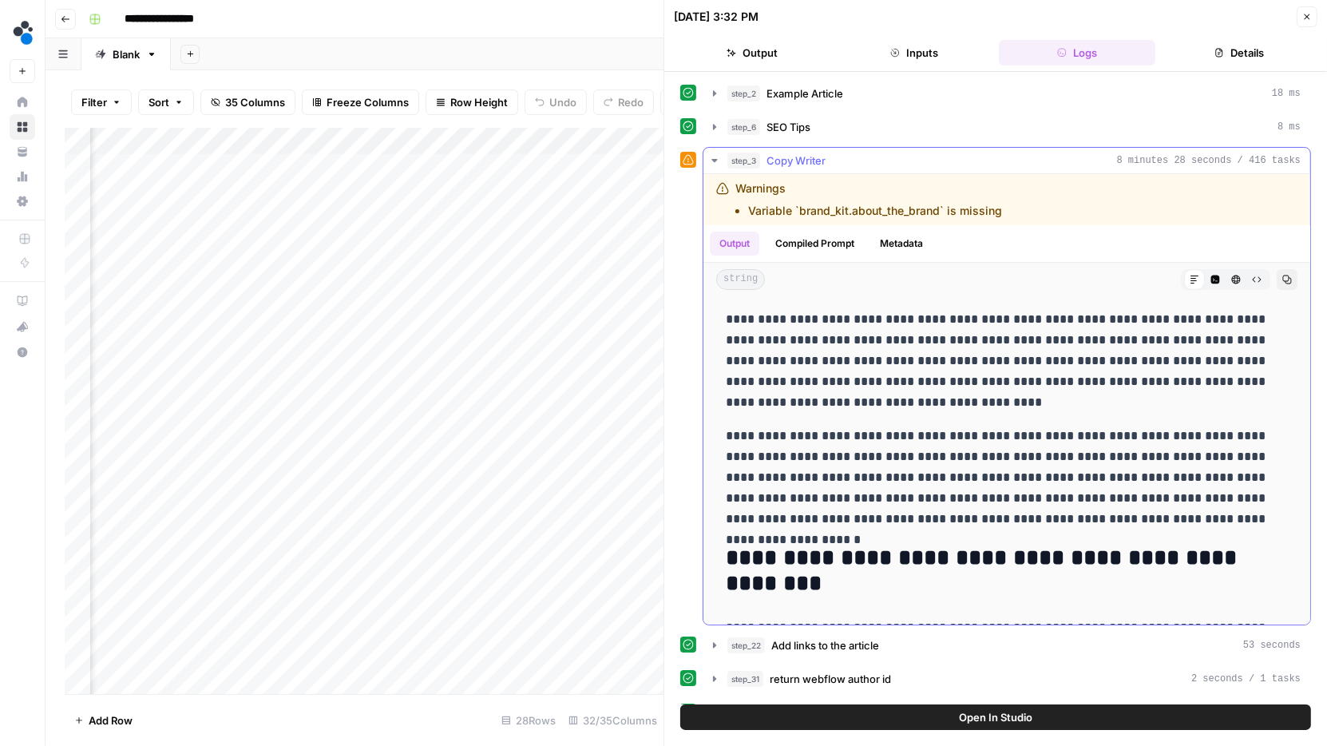
click at [715, 157] on icon "button" at bounding box center [714, 160] width 13 height 13
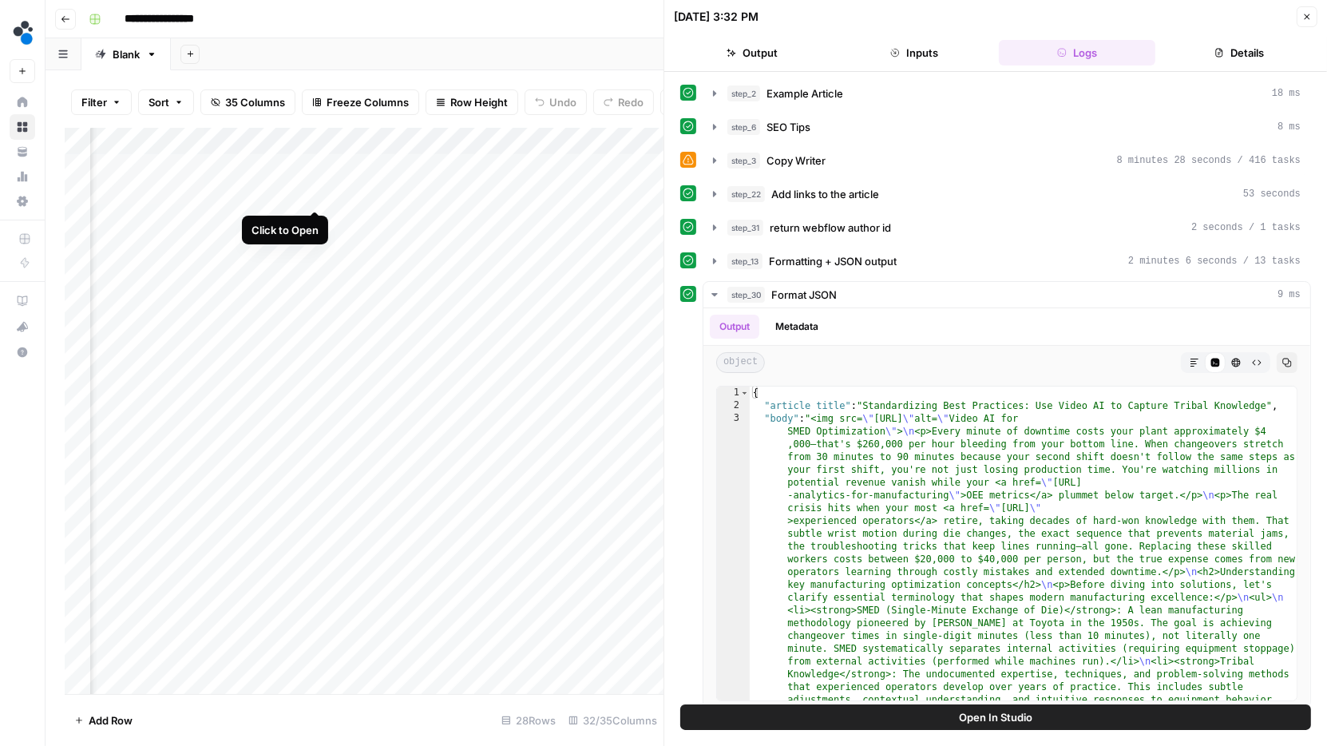
click at [312, 195] on div "Add Column" at bounding box center [364, 411] width 599 height 567
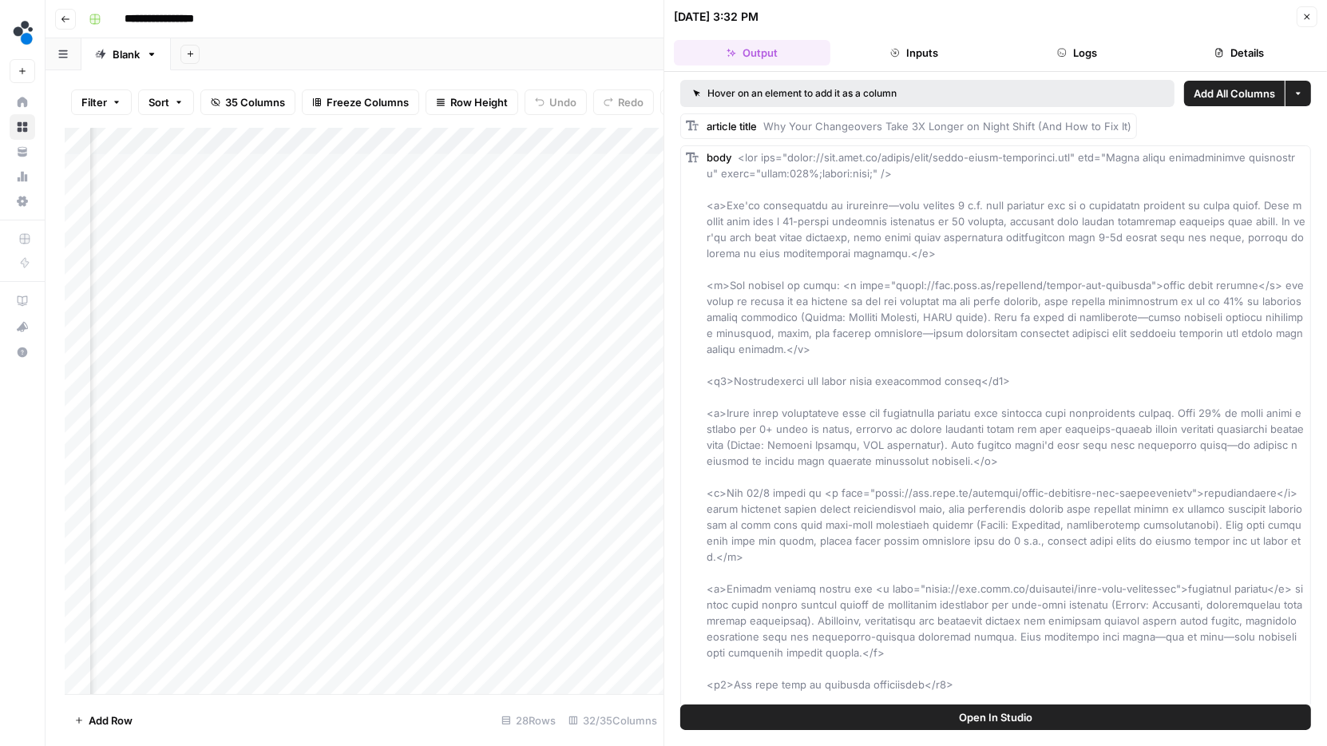
click at [1101, 53] on button "Logs" at bounding box center [1077, 53] width 156 height 26
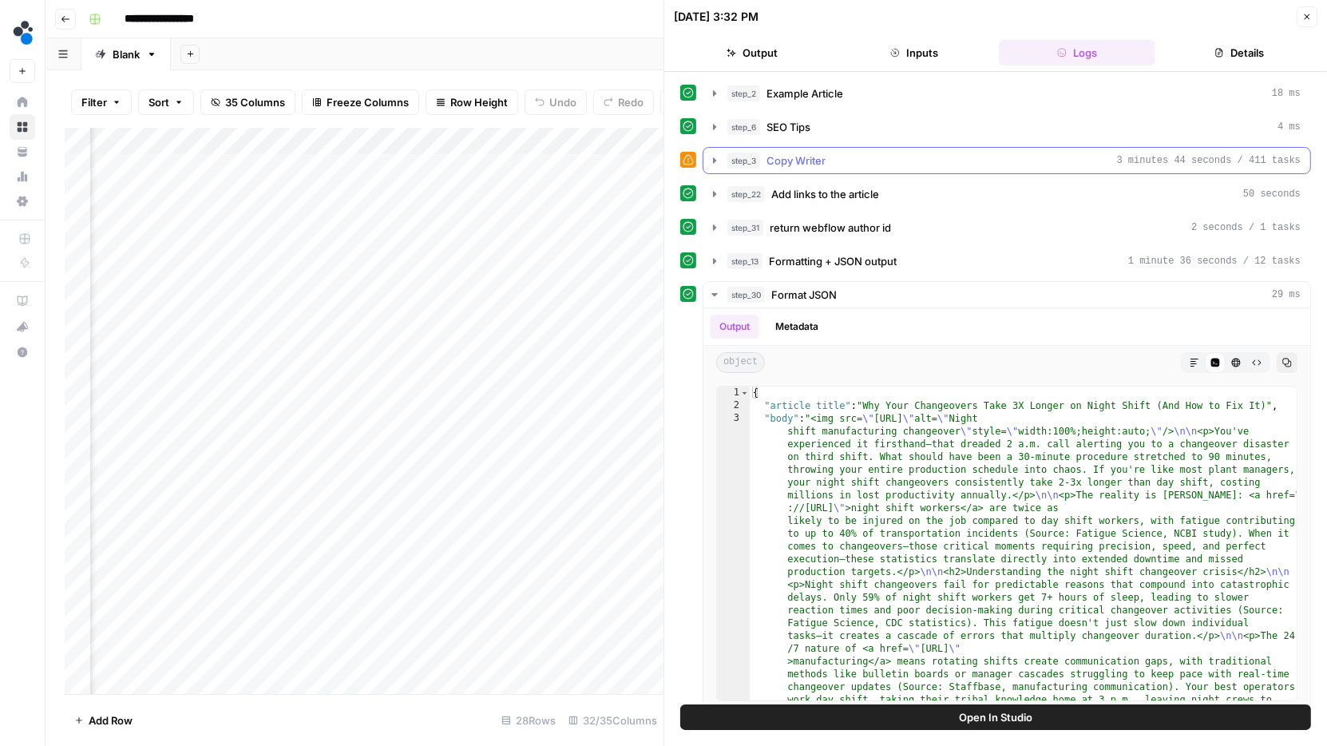
click at [716, 157] on icon "button" at bounding box center [714, 160] width 13 height 13
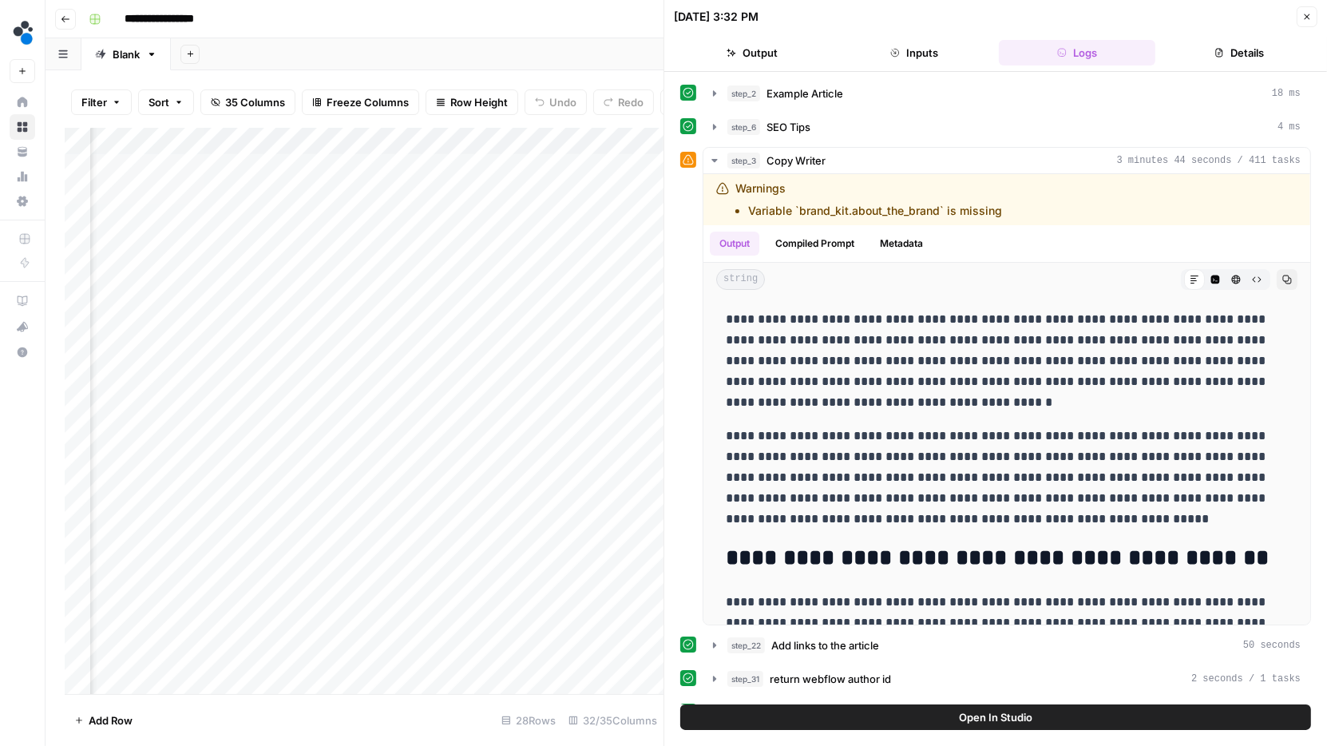
scroll to position [0, 3179]
click at [570, 192] on div "Add Column" at bounding box center [364, 411] width 599 height 567
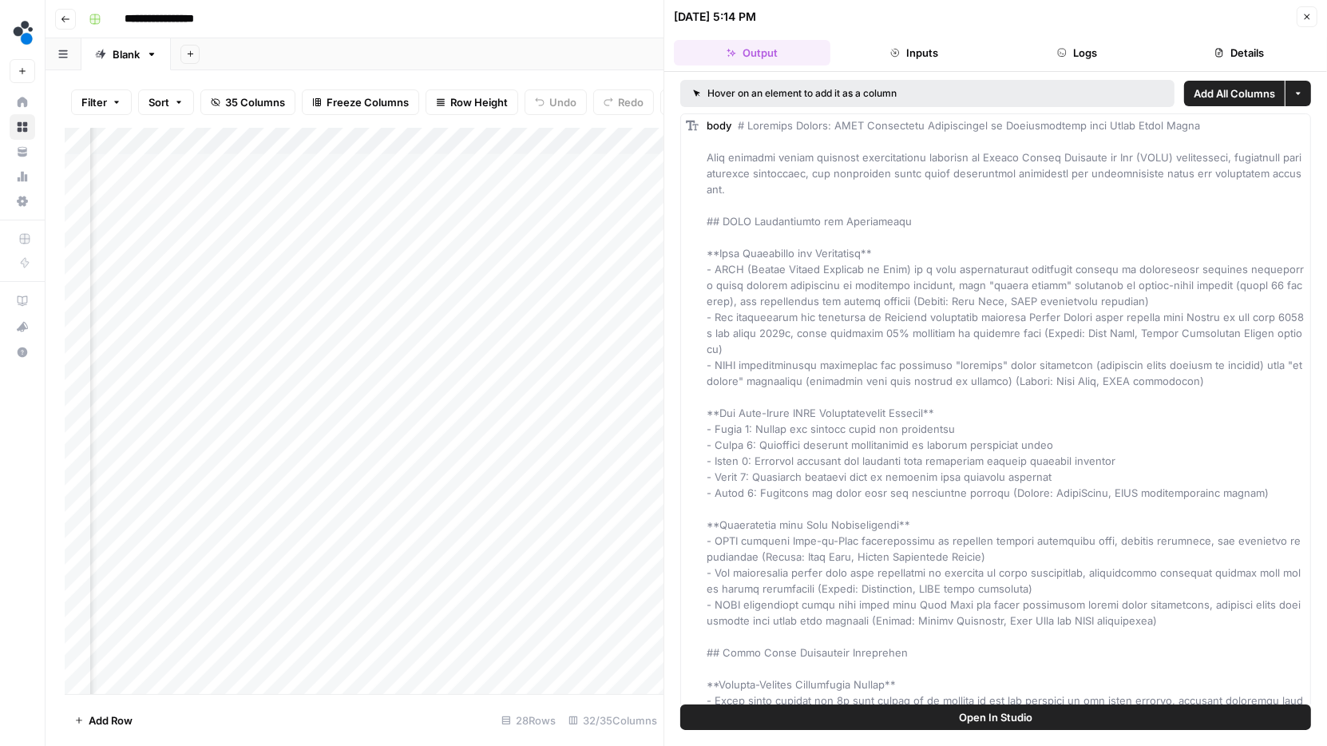
click at [1091, 49] on button "Logs" at bounding box center [1077, 53] width 156 height 26
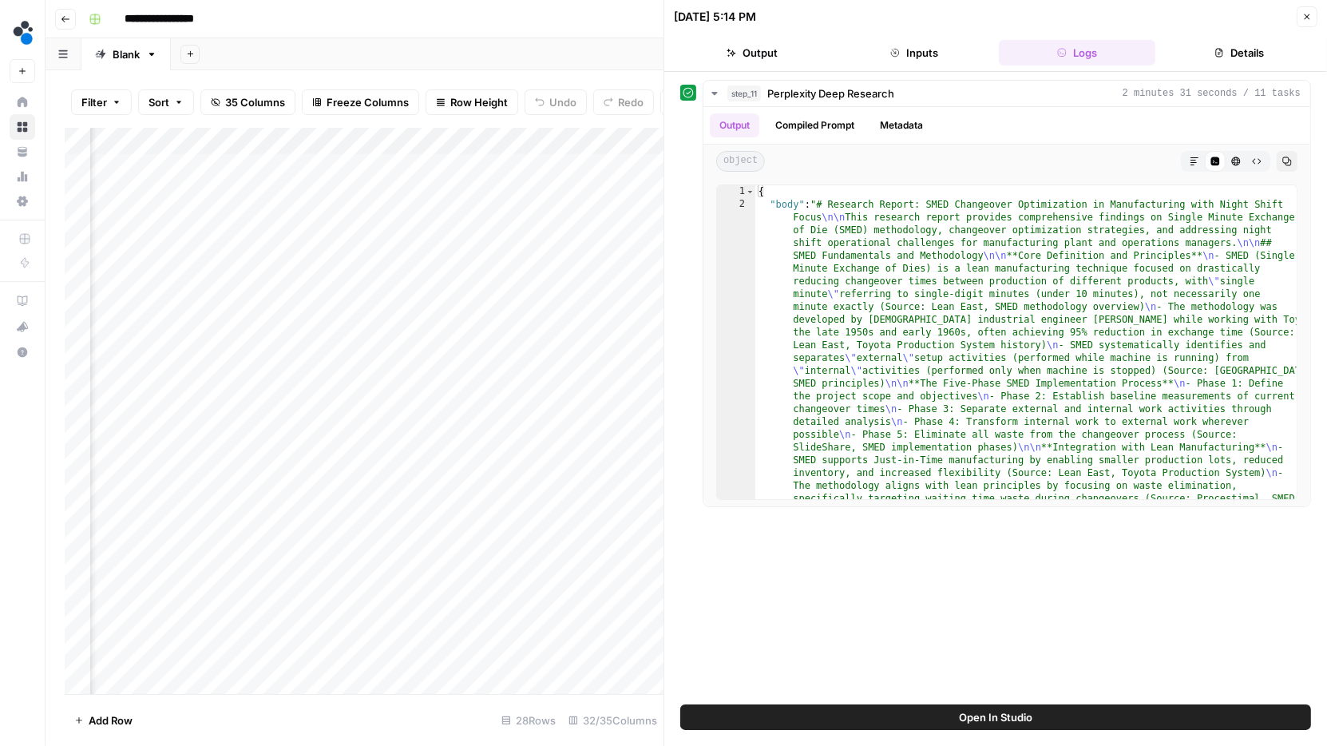
click at [1229, 43] on button "Details" at bounding box center [1240, 53] width 156 height 26
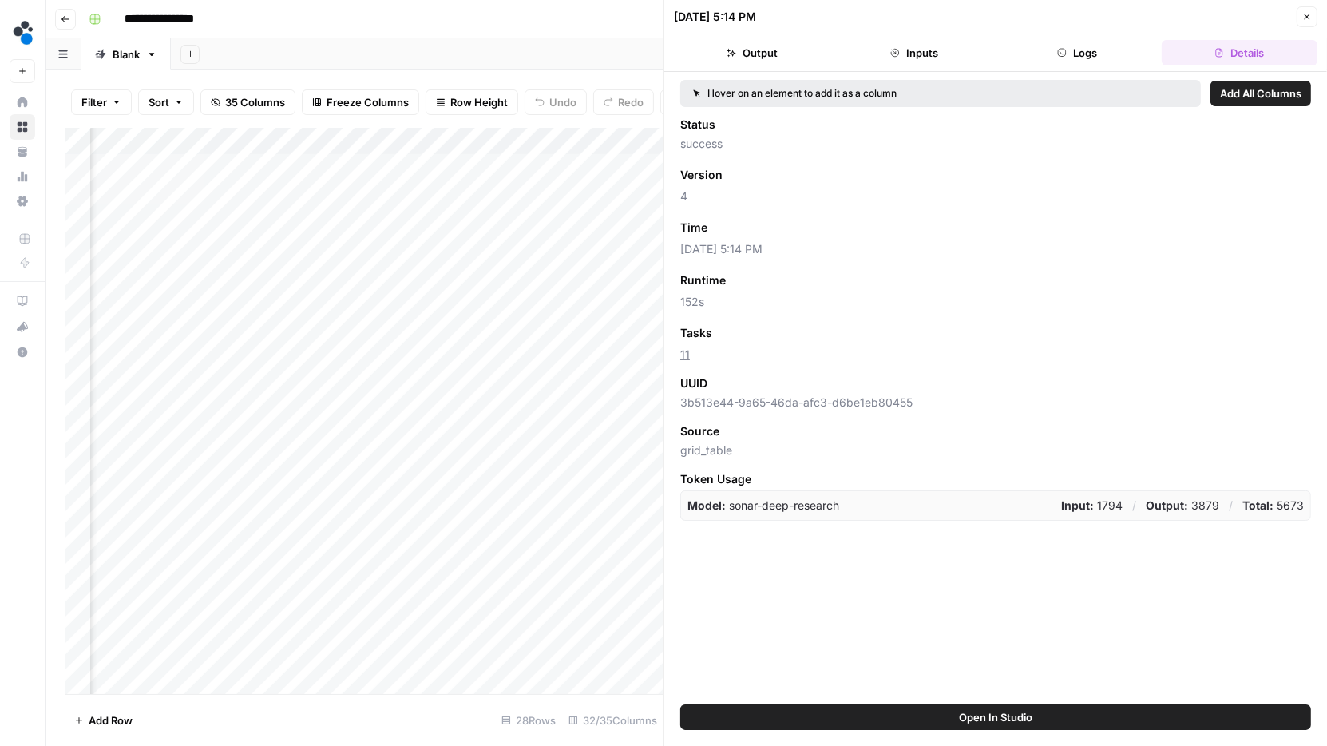
scroll to position [0, 1095]
click at [464, 142] on div "Add Column" at bounding box center [364, 411] width 599 height 567
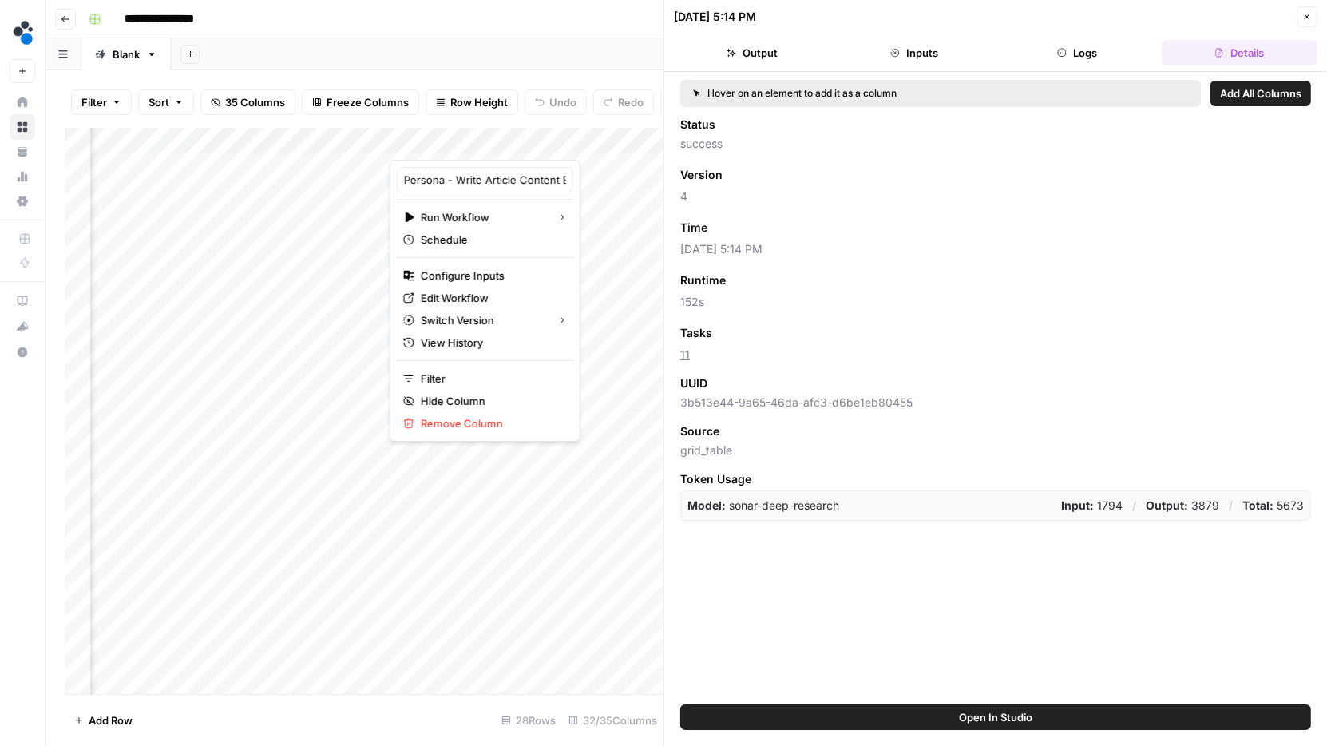
click at [501, 146] on div at bounding box center [462, 144] width 145 height 32
click at [460, 138] on div at bounding box center [462, 144] width 145 height 32
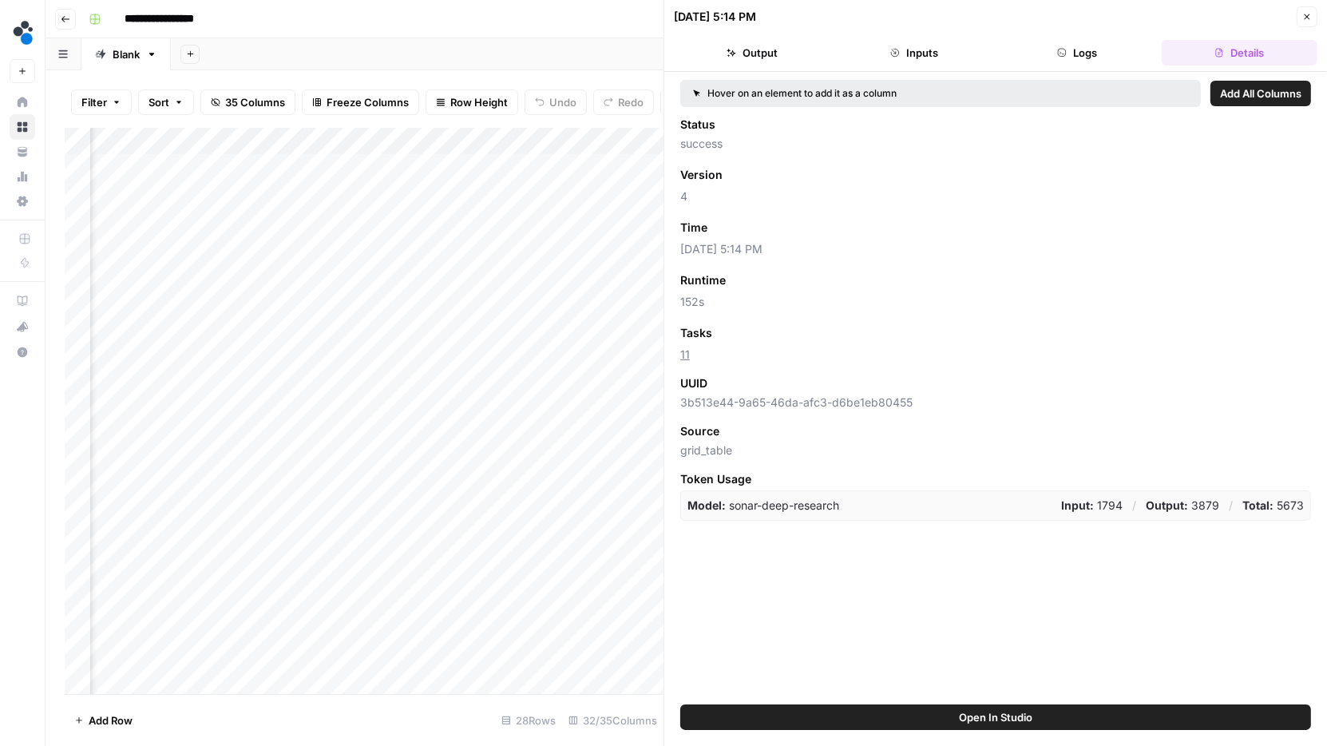
click at [576, 190] on div "Add Column" at bounding box center [364, 411] width 599 height 567
click at [500, 167] on div "Add Column" at bounding box center [364, 411] width 599 height 567
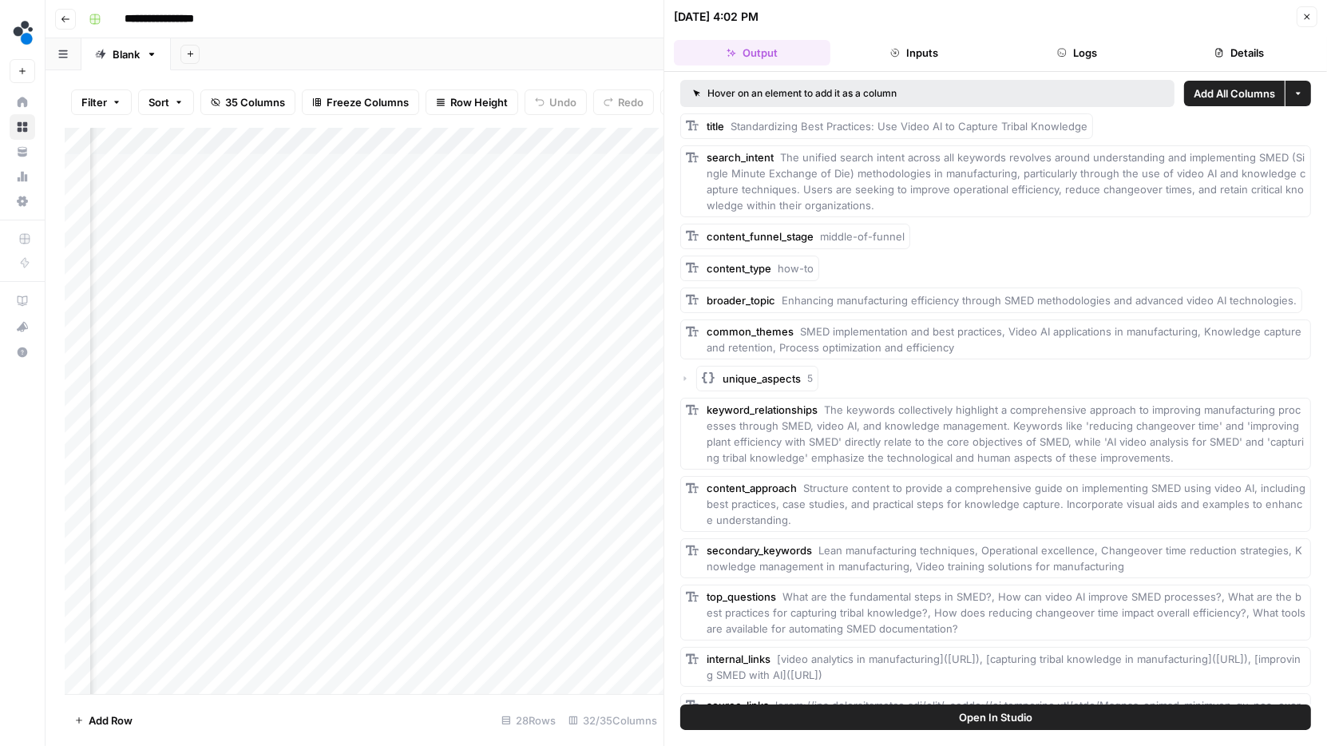
click at [1097, 40] on button "Logs" at bounding box center [1077, 53] width 156 height 26
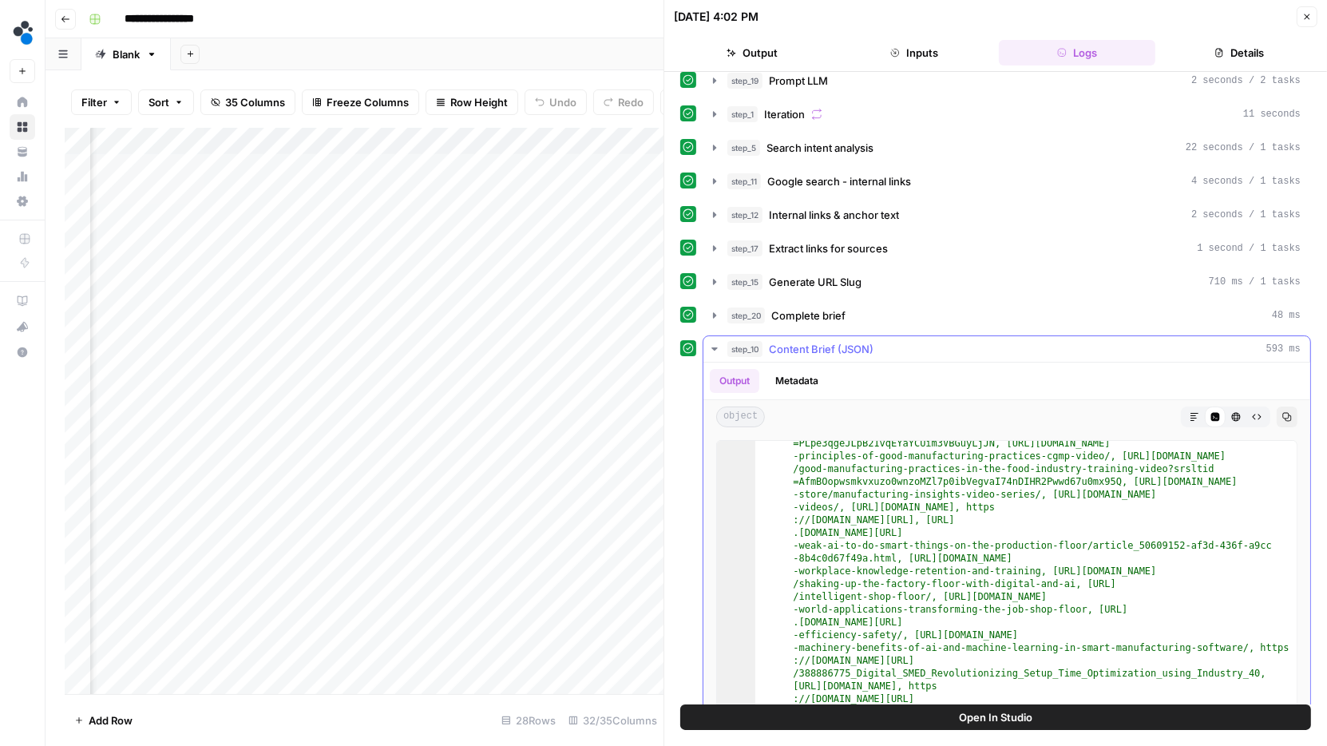
scroll to position [2321, 0]
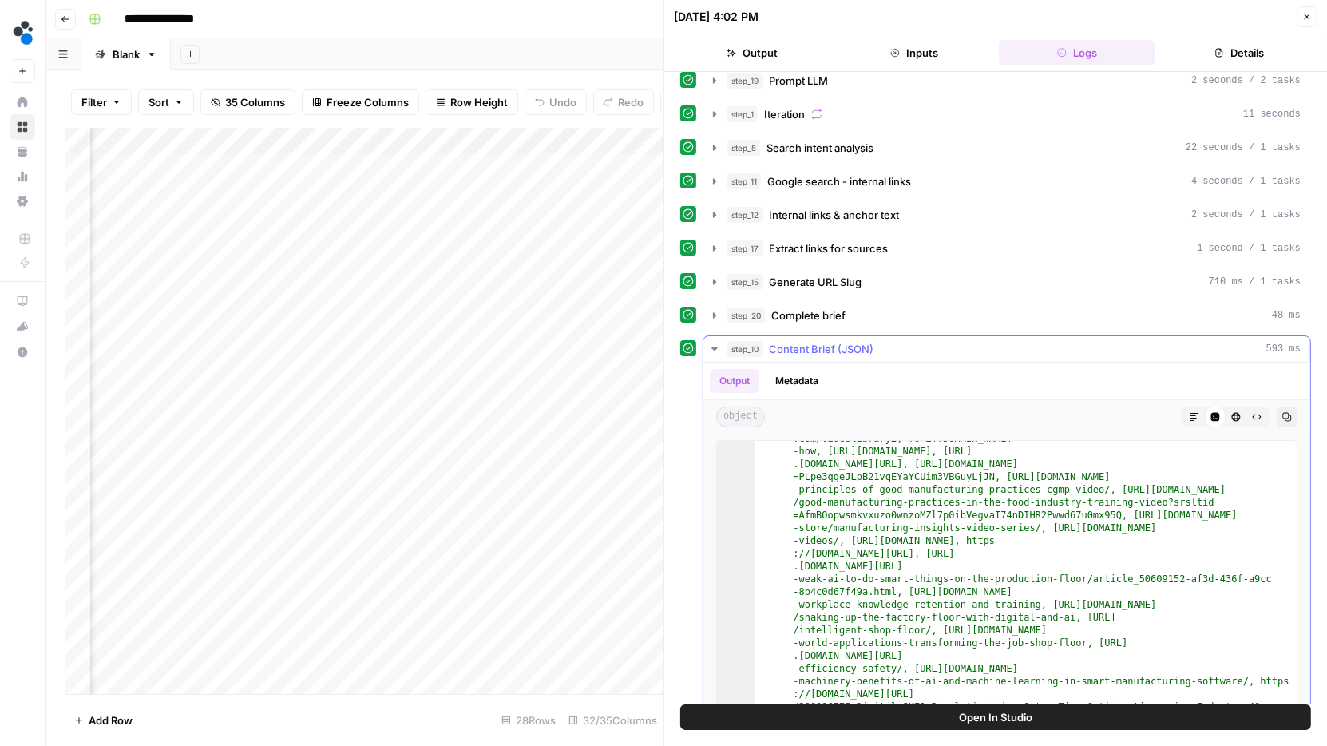
click at [717, 342] on icon "button" at bounding box center [714, 348] width 13 height 13
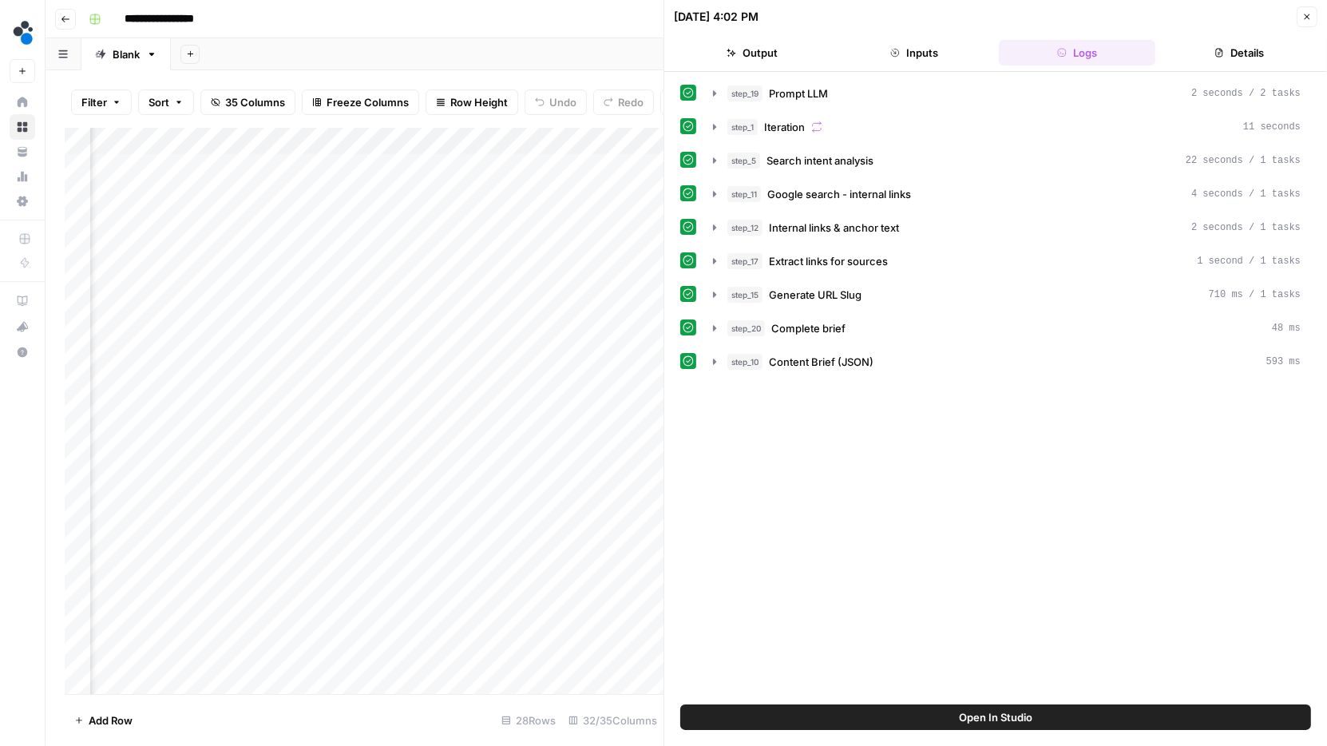
scroll to position [0, 848]
click at [453, 167] on div "Add Column" at bounding box center [364, 411] width 599 height 567
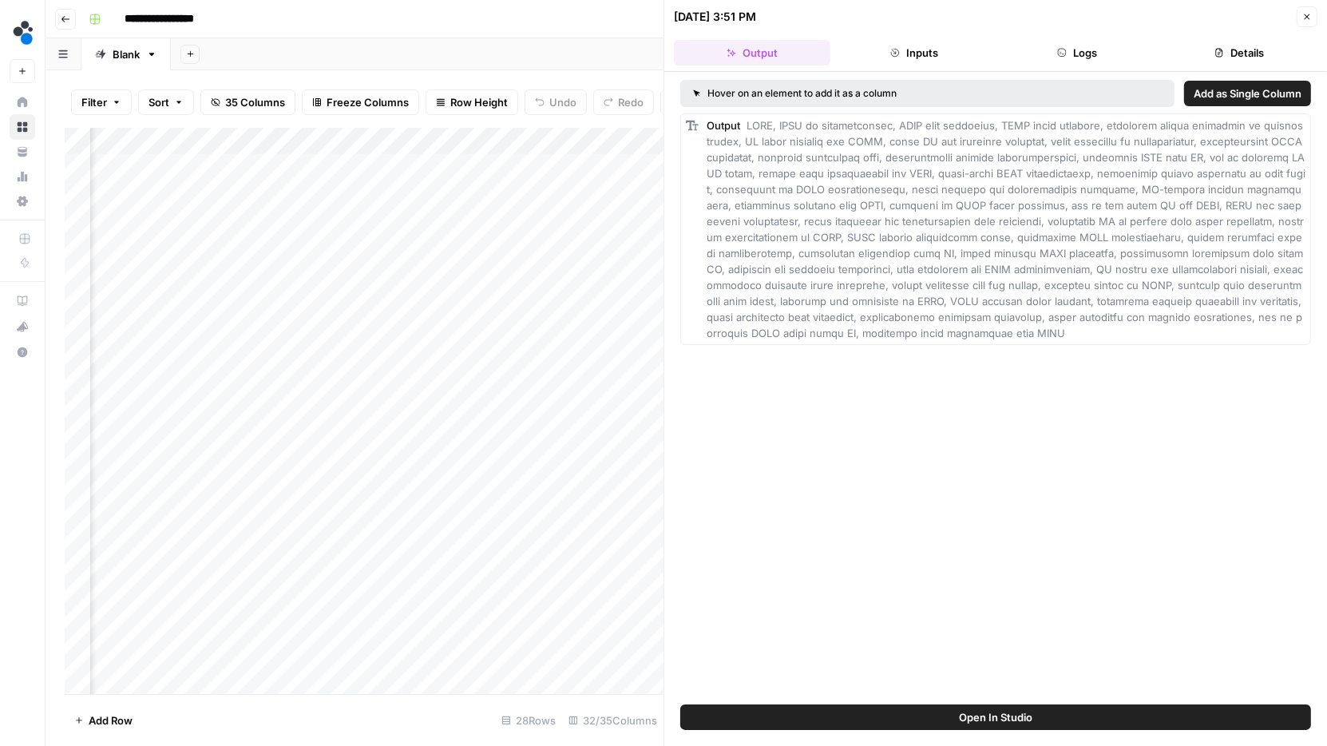
click at [1071, 48] on button "Logs" at bounding box center [1077, 53] width 156 height 26
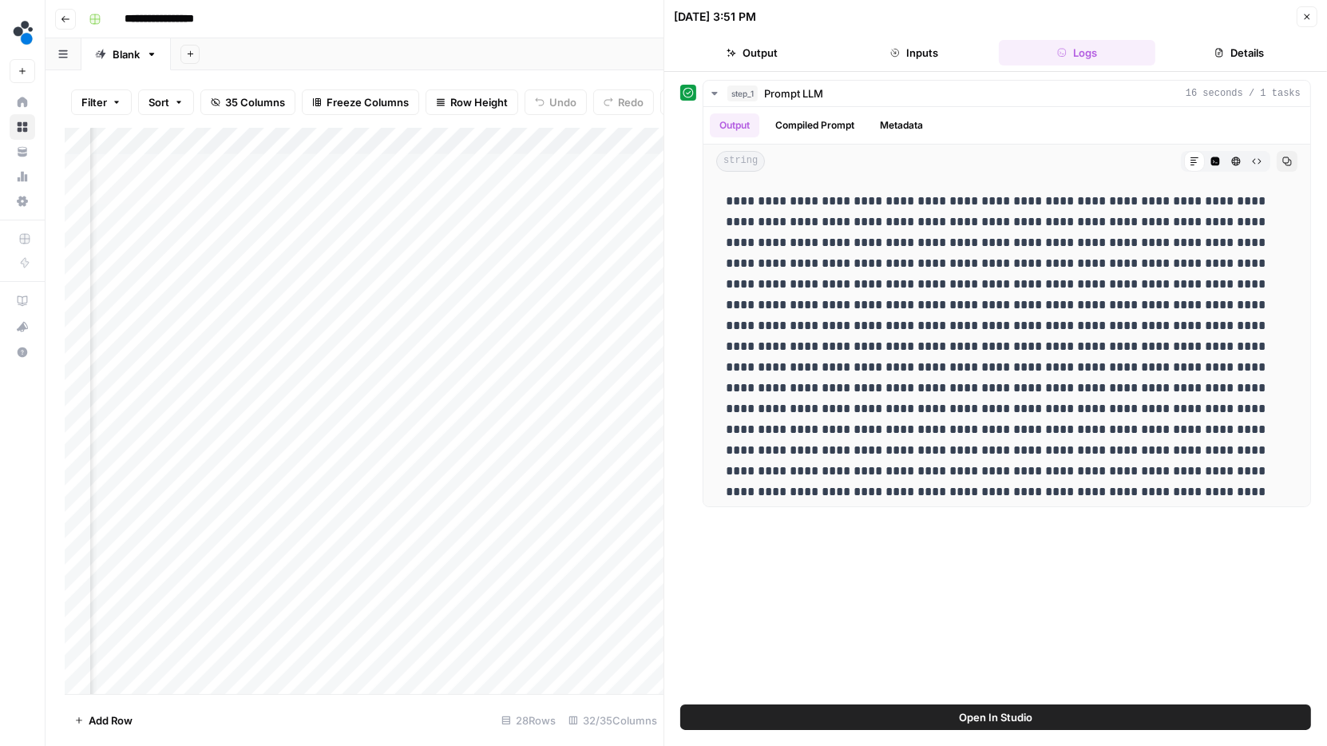
scroll to position [0, 1262]
click at [1304, 22] on button "Close" at bounding box center [1307, 16] width 21 height 21
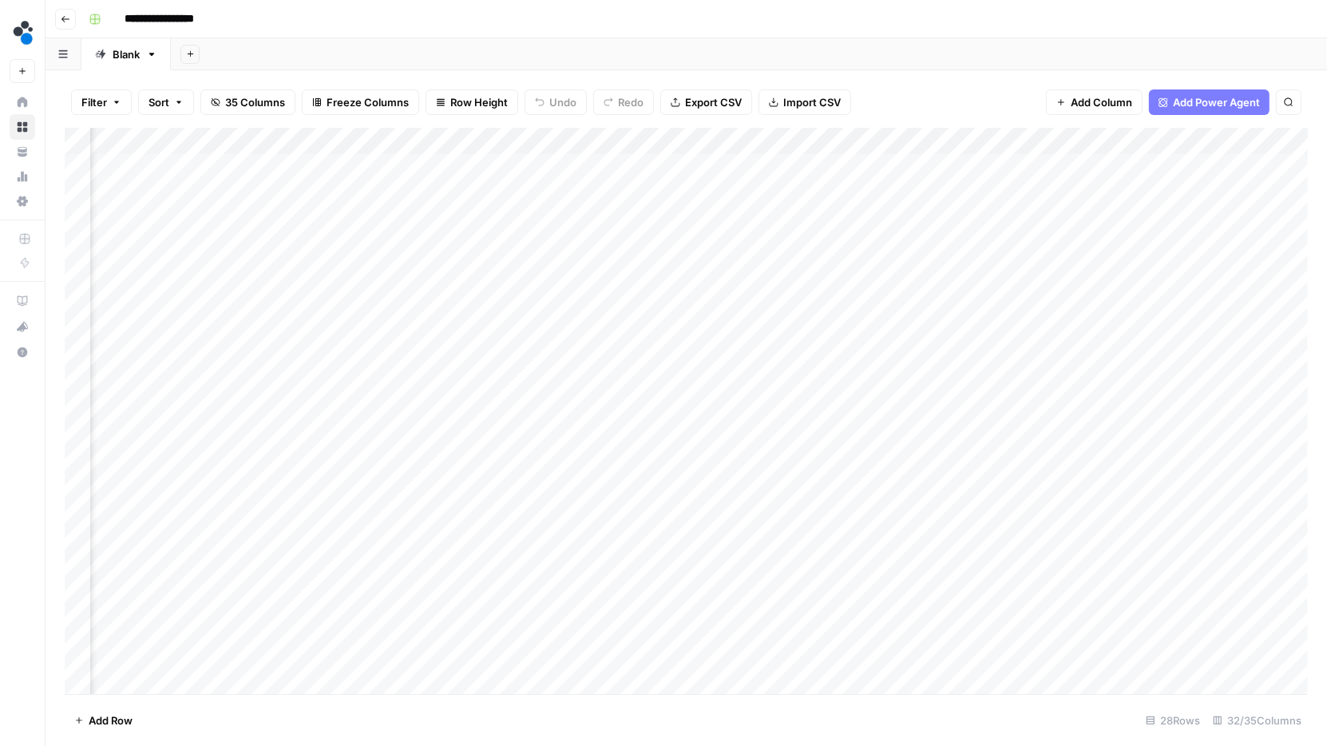
scroll to position [0, 3858]
click at [1195, 165] on div "Add Column" at bounding box center [686, 411] width 1243 height 567
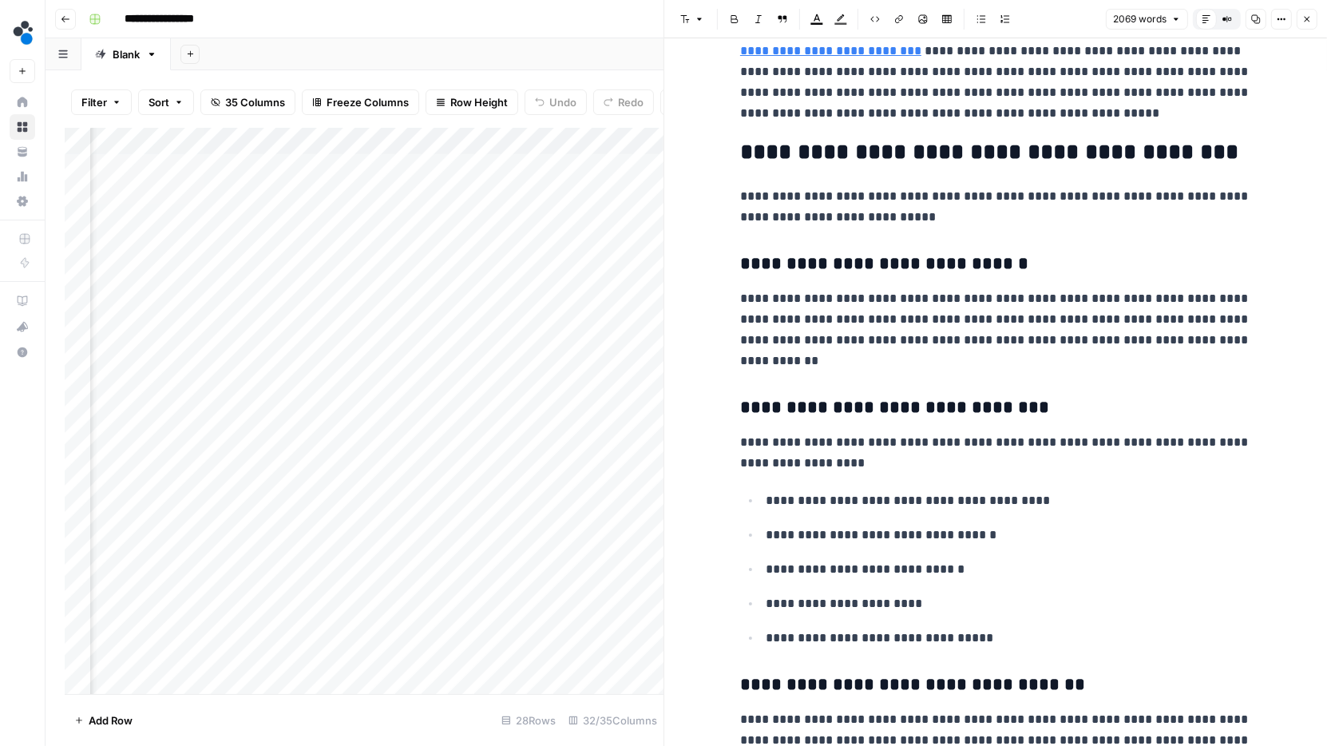
scroll to position [2808, 0]
click at [938, 406] on h3 "**********" at bounding box center [995, 407] width 511 height 22
click at [745, 411] on h3 "**********" at bounding box center [995, 407] width 511 height 22
click at [1281, 18] on icon "button" at bounding box center [1282, 19] width 10 height 10
click at [1232, 171] on span "Code" at bounding box center [1234, 169] width 77 height 16
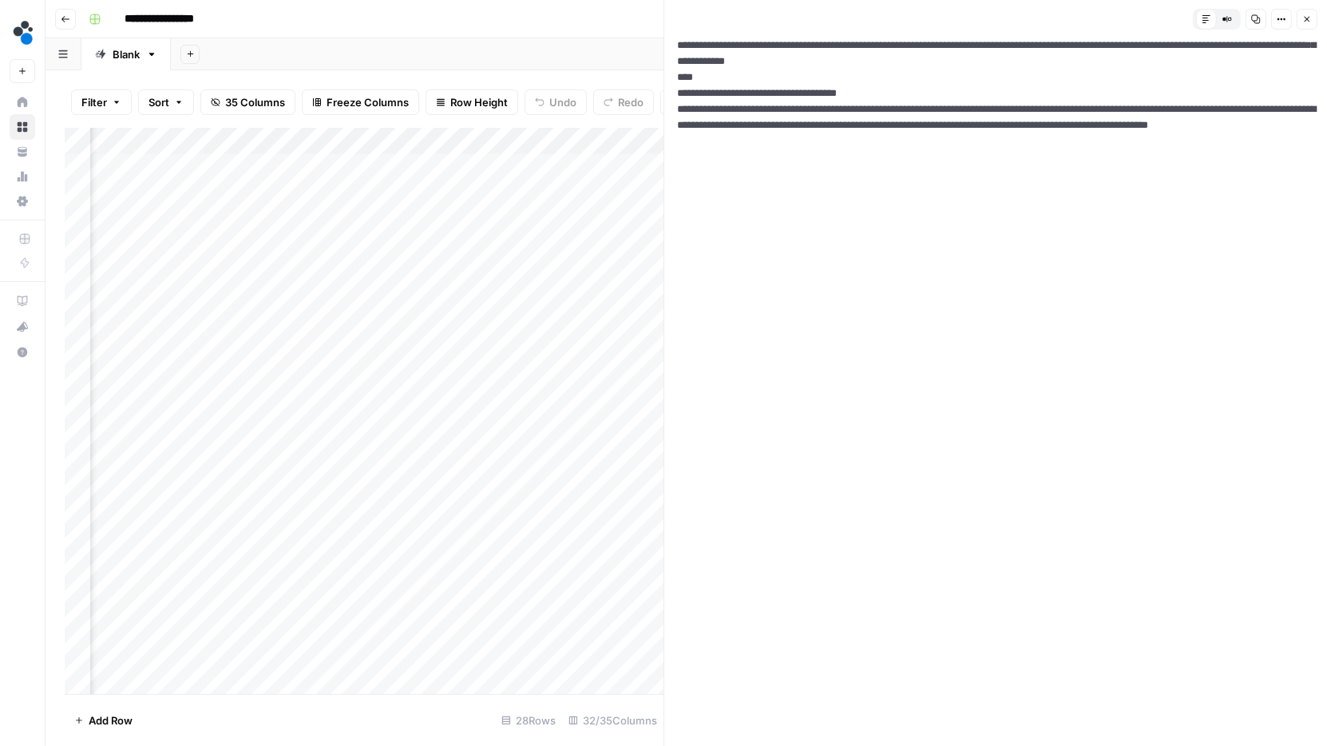
scroll to position [0, 0]
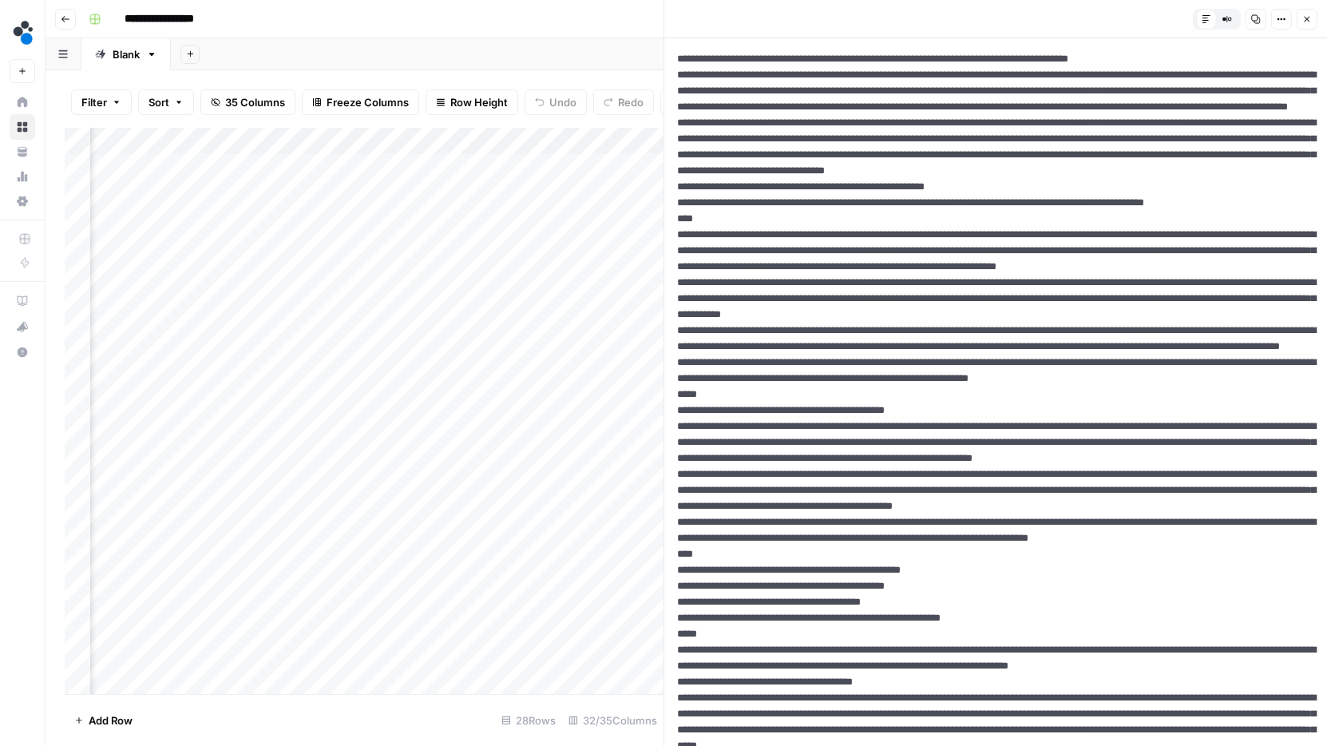
click at [1312, 19] on button "Close" at bounding box center [1307, 19] width 21 height 21
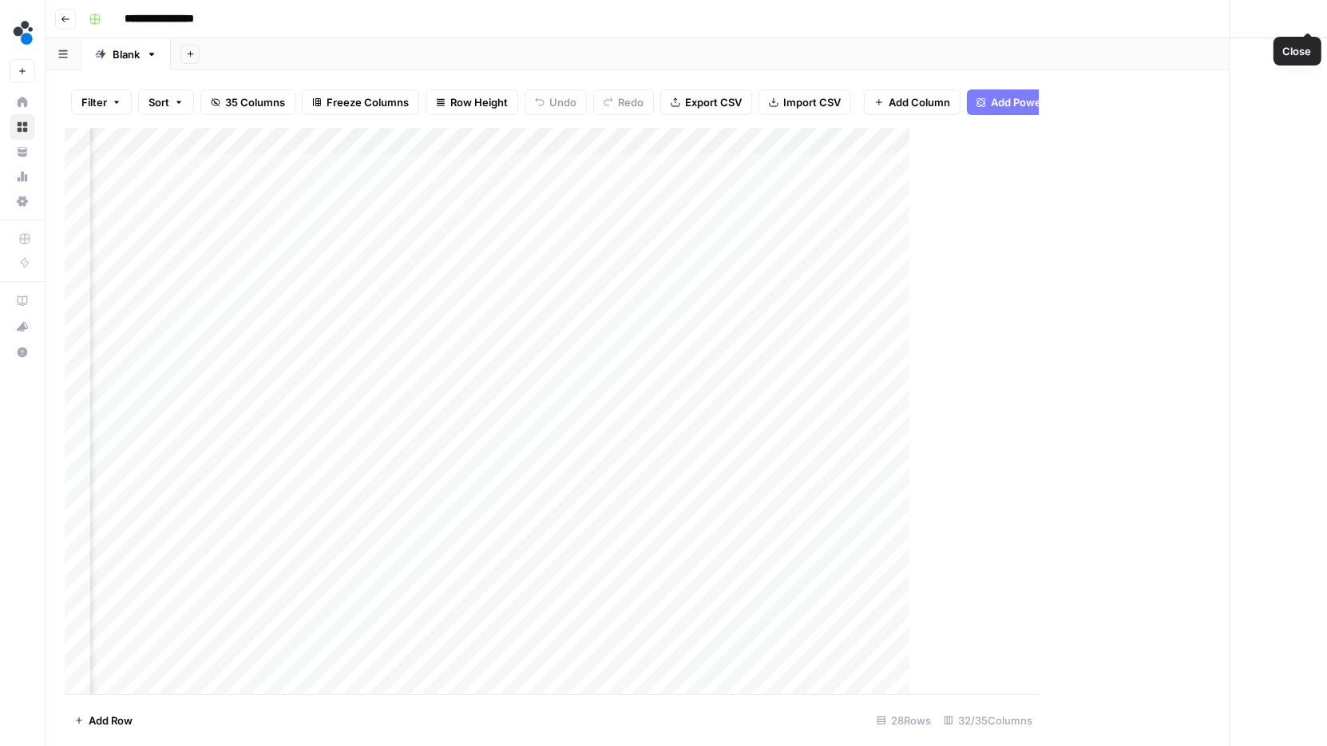
scroll to position [0, 3840]
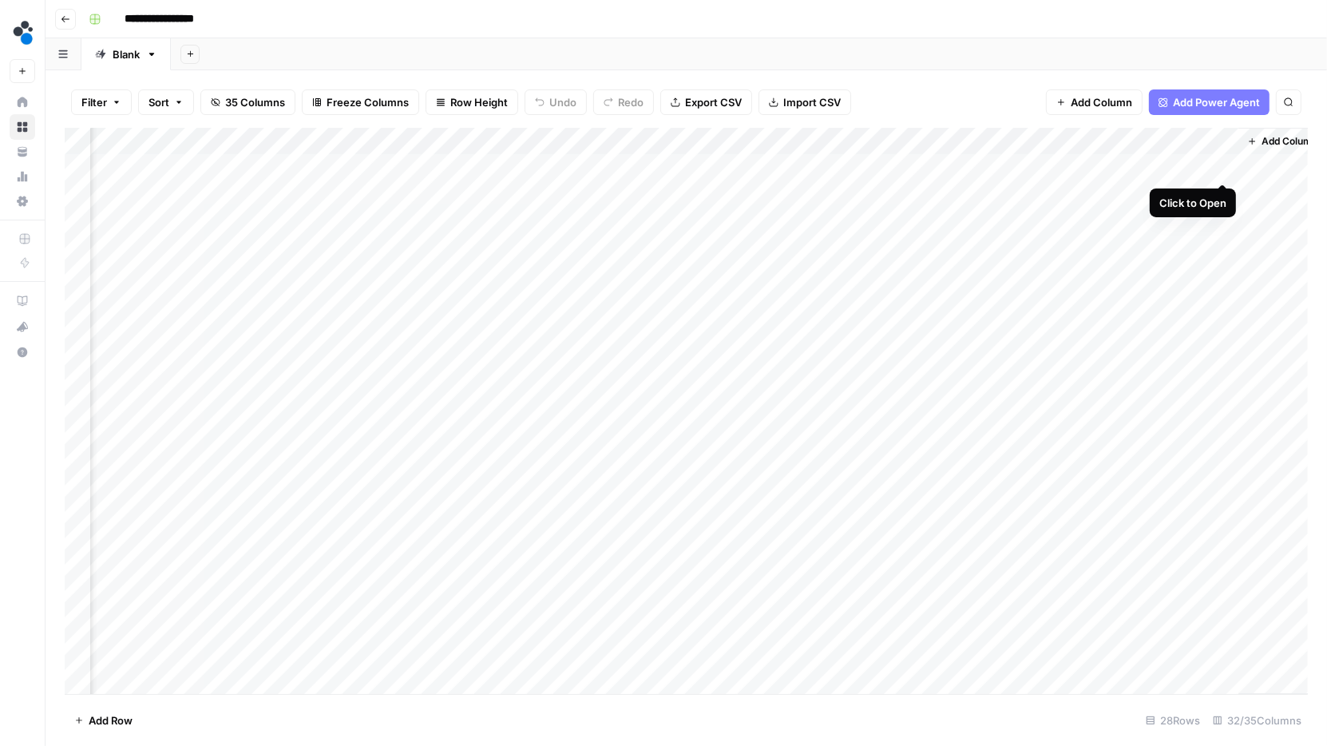
click at [1225, 167] on div "Add Column" at bounding box center [686, 411] width 1243 height 567
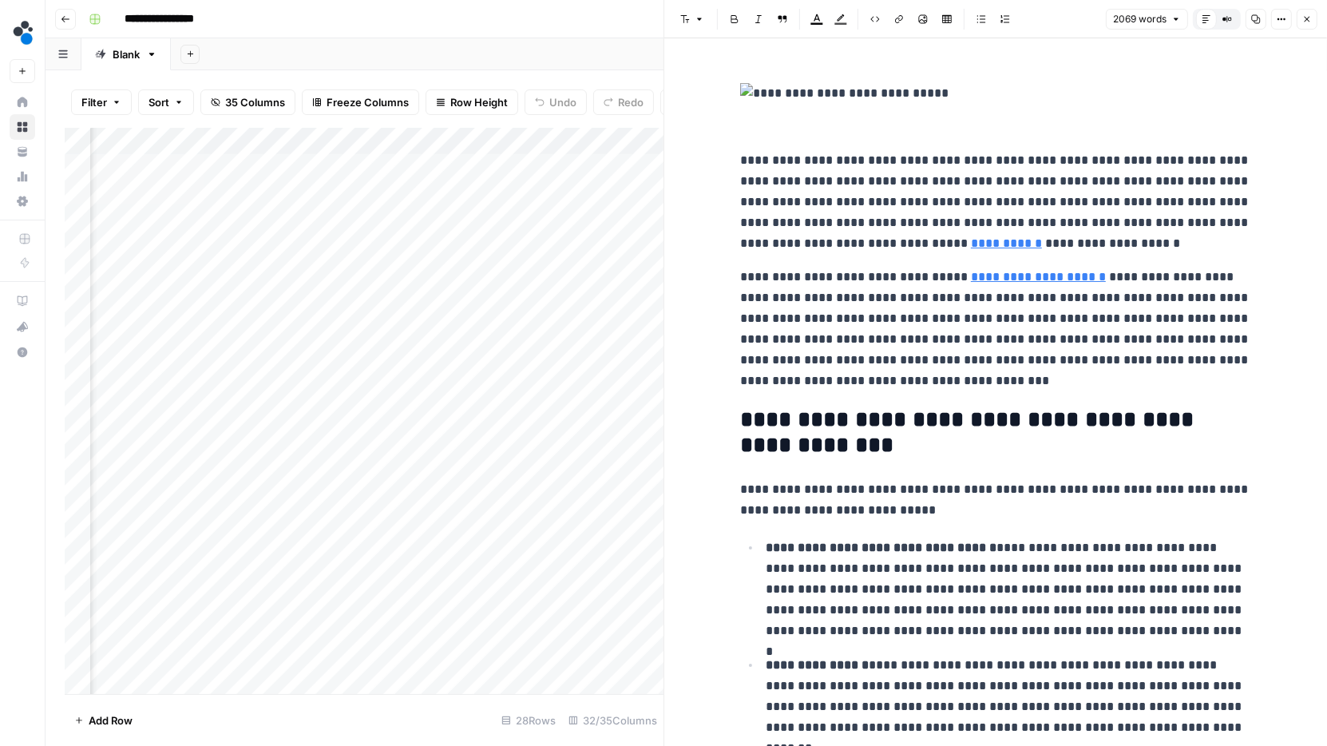
click at [1269, 18] on div "2069 words Default Editor Compare Old vs New Content Copy Options Close" at bounding box center [1212, 19] width 212 height 21
click at [1285, 21] on icon "button" at bounding box center [1282, 19] width 10 height 10
click at [1227, 169] on span "Code" at bounding box center [1234, 169] width 77 height 16
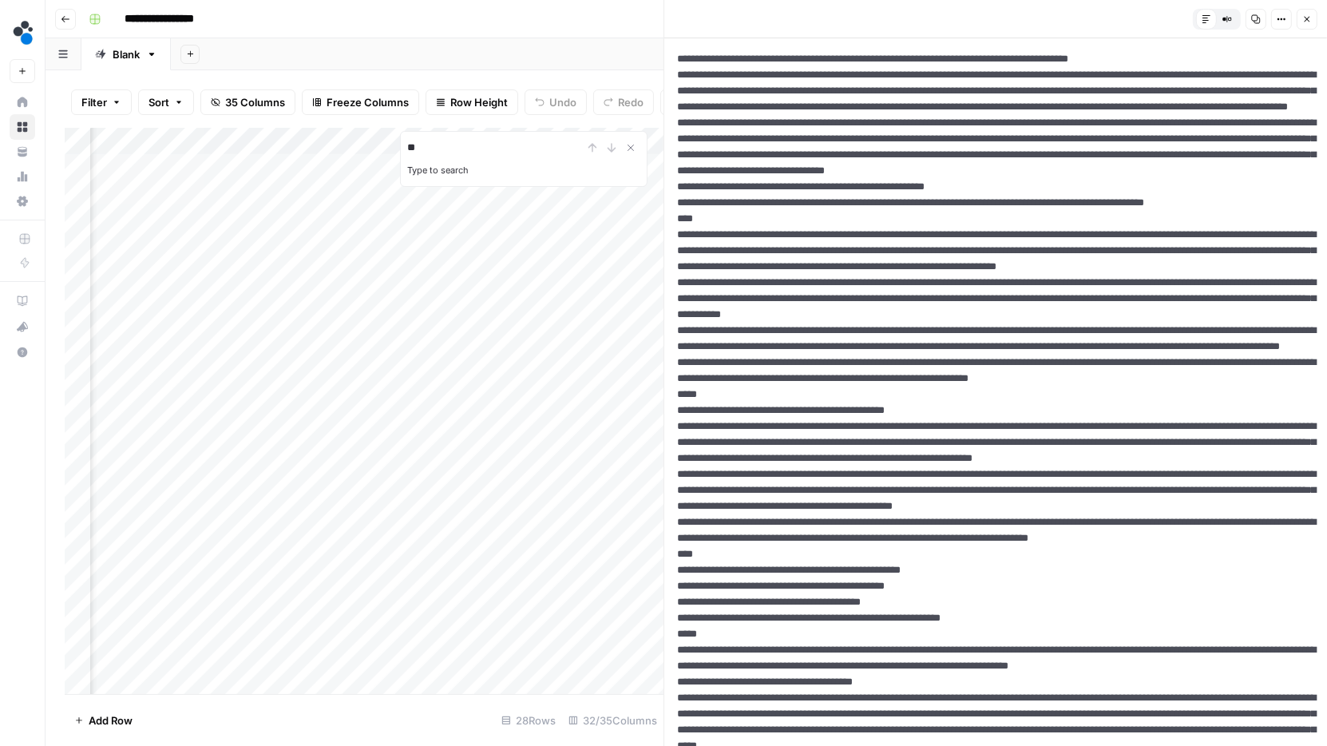
type input "*"
click at [1310, 11] on button "Close" at bounding box center [1307, 19] width 21 height 21
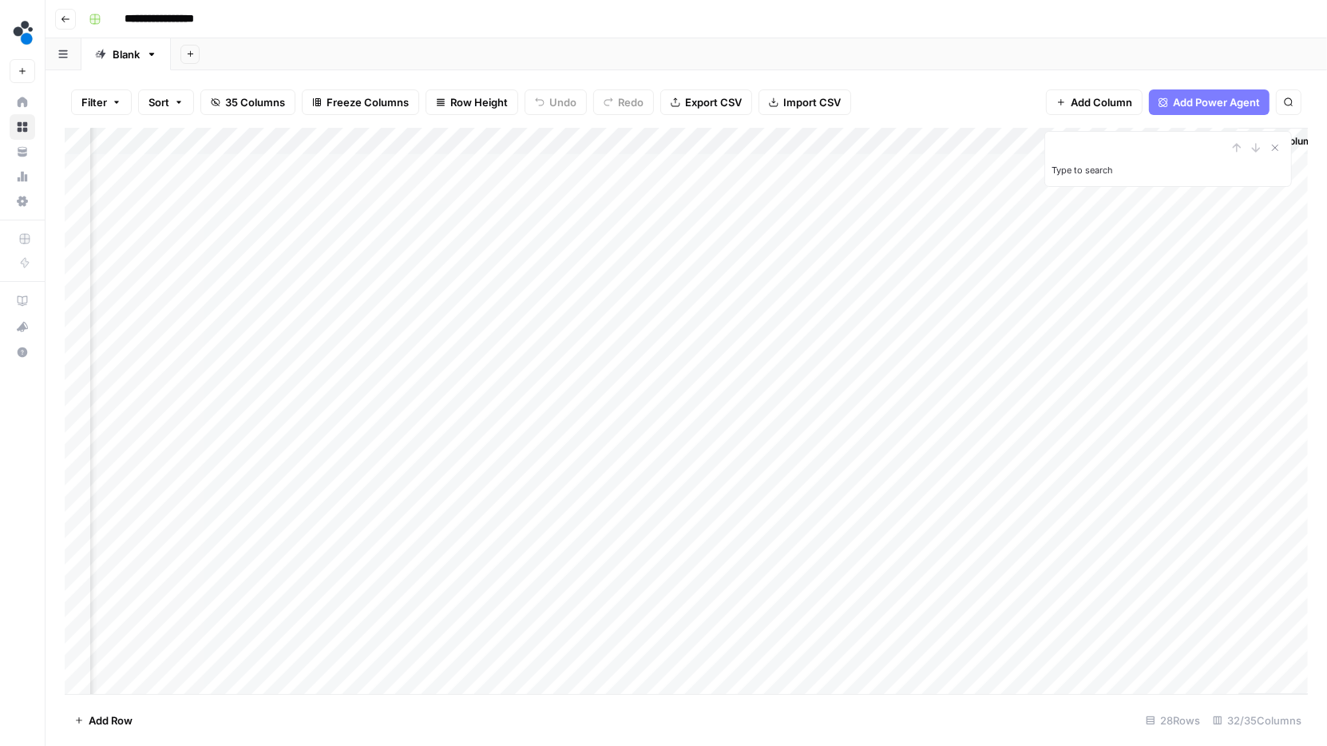
scroll to position [0, 3858]
click at [949, 366] on div "Add Column" at bounding box center [686, 411] width 1243 height 567
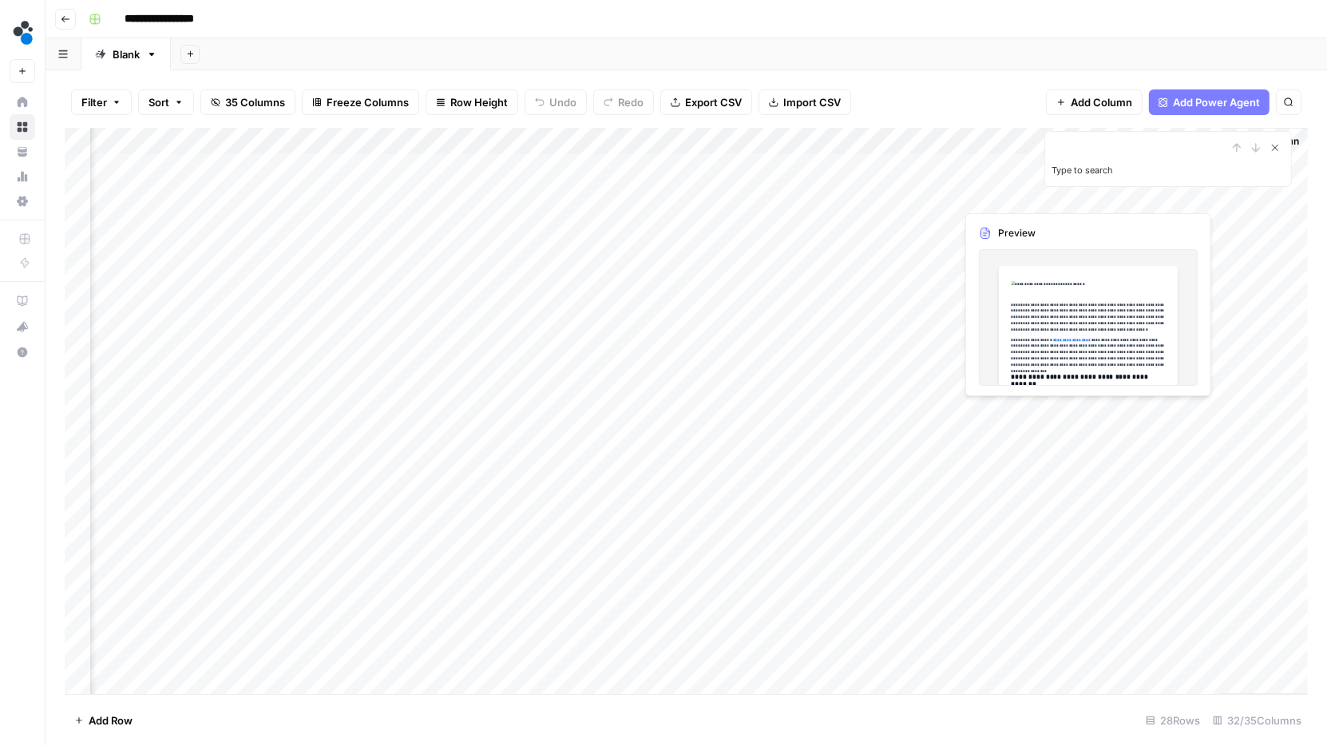
click at [1270, 148] on icon "Close Search" at bounding box center [1275, 147] width 13 height 13
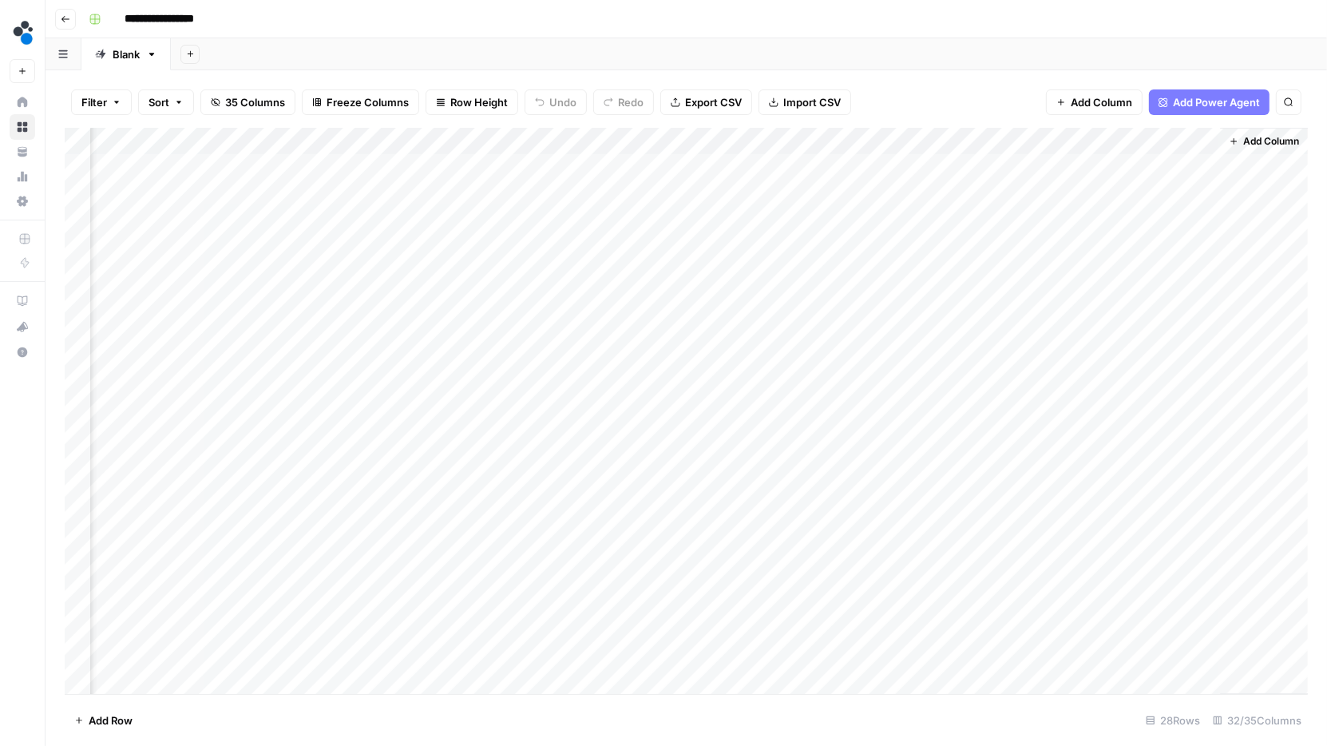
click at [1019, 168] on div "Add Column" at bounding box center [686, 411] width 1243 height 567
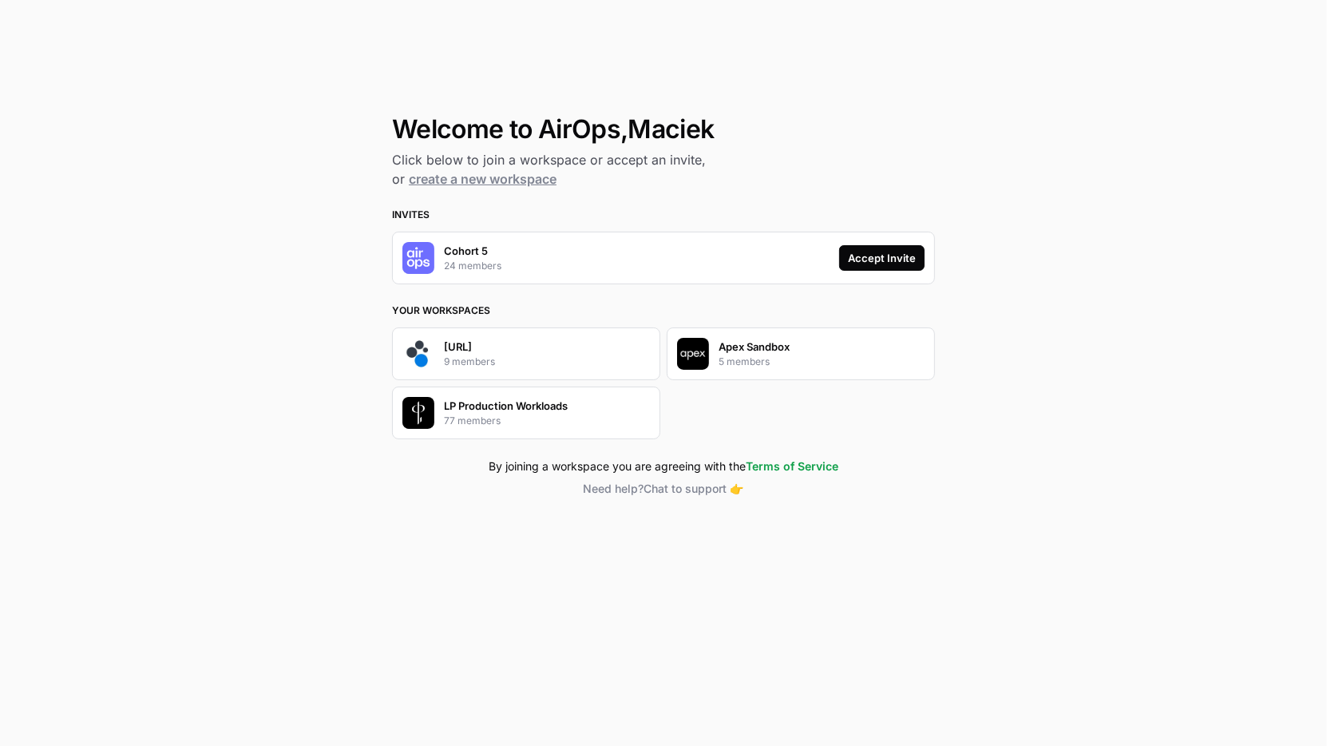
click at [899, 254] on div "Accept Invite" at bounding box center [882, 258] width 68 height 16
